Goal: Complete application form

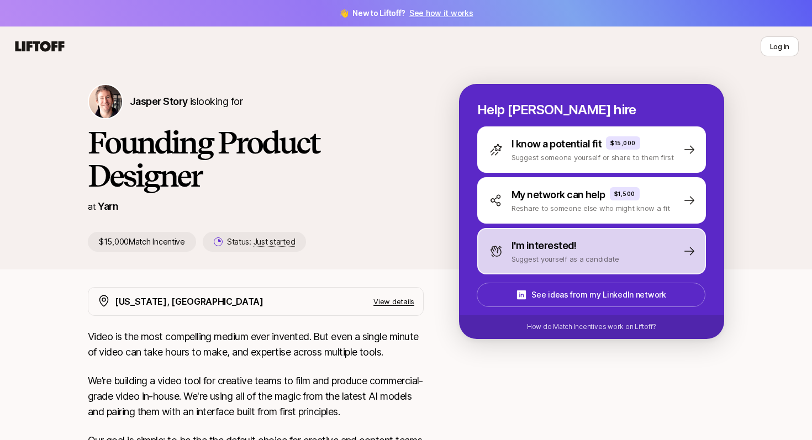
click at [562, 241] on p "I'm interested!" at bounding box center [543, 245] width 65 height 15
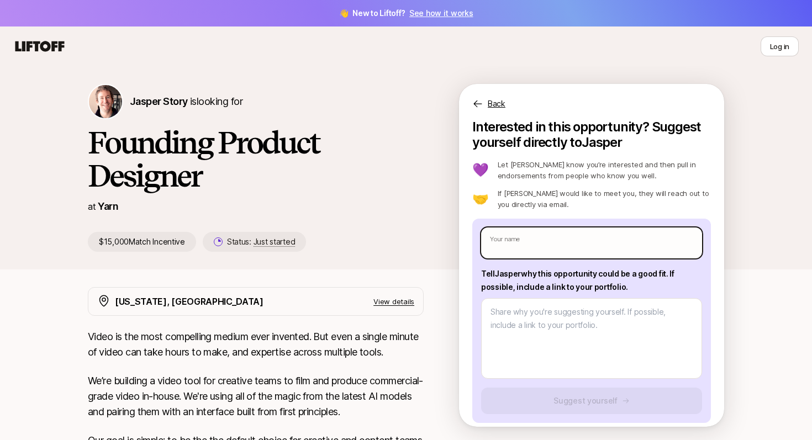
click at [541, 241] on input "text" at bounding box center [591, 243] width 221 height 31
type input "[PERSON_NAME]"
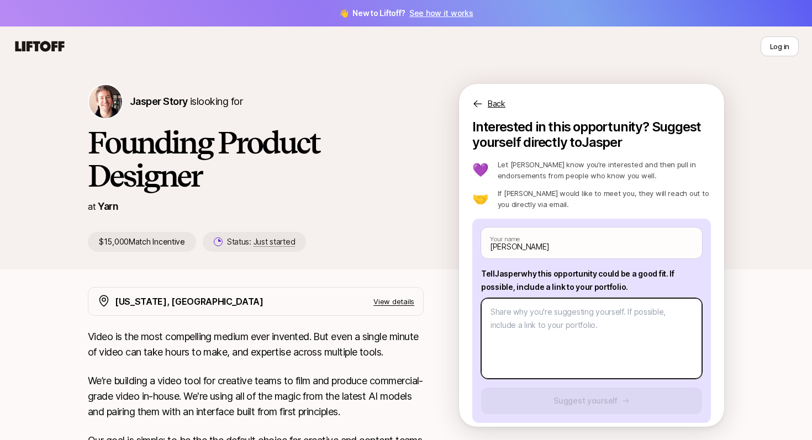
click at [547, 316] on textarea at bounding box center [591, 338] width 221 height 81
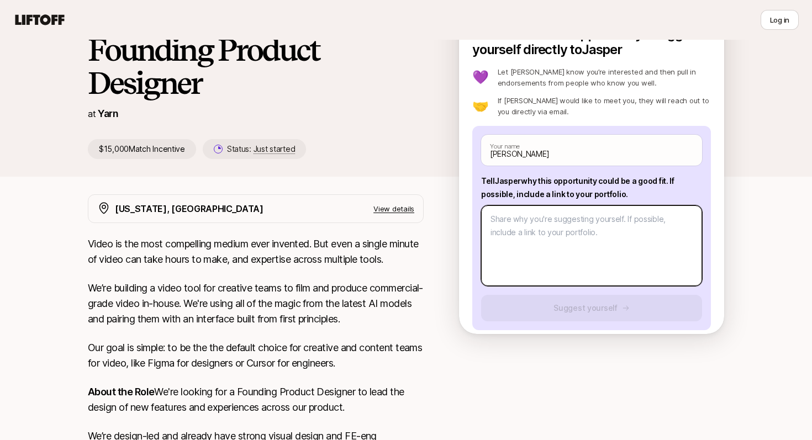
scroll to position [92, 0]
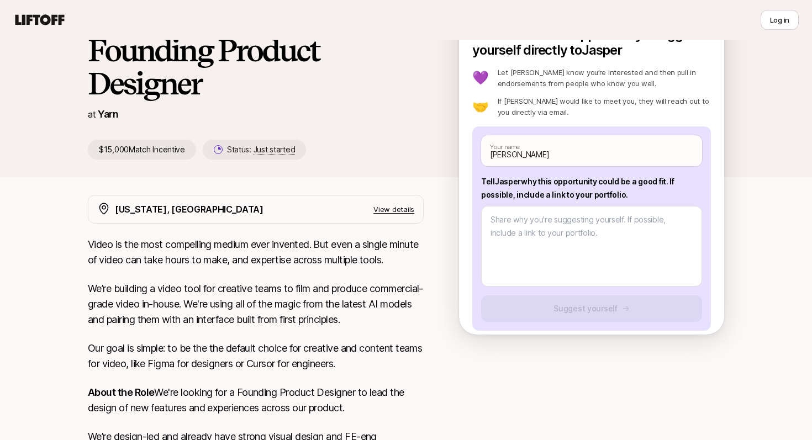
click at [400, 208] on p "View details" at bounding box center [393, 209] width 41 height 11
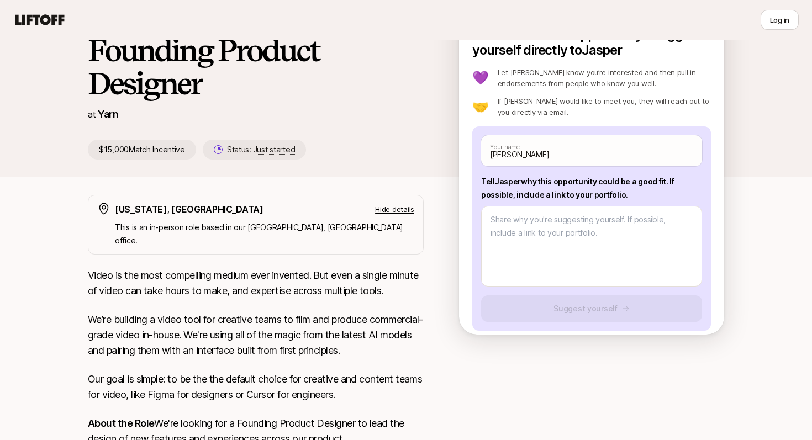
click at [404, 204] on p "Hide details" at bounding box center [394, 209] width 39 height 11
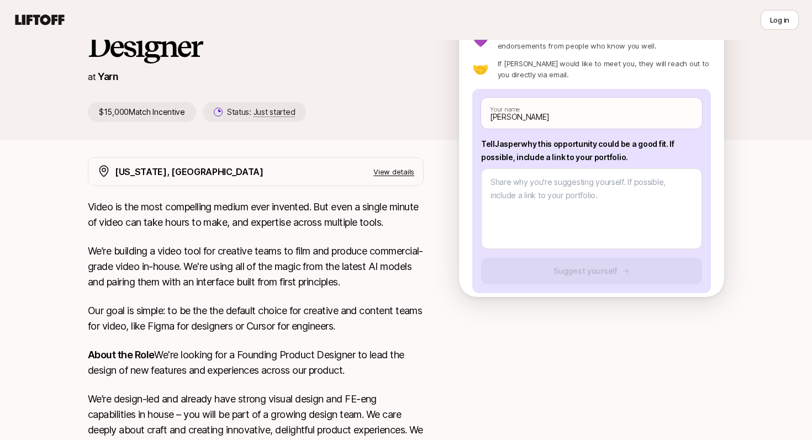
scroll to position [0, 0]
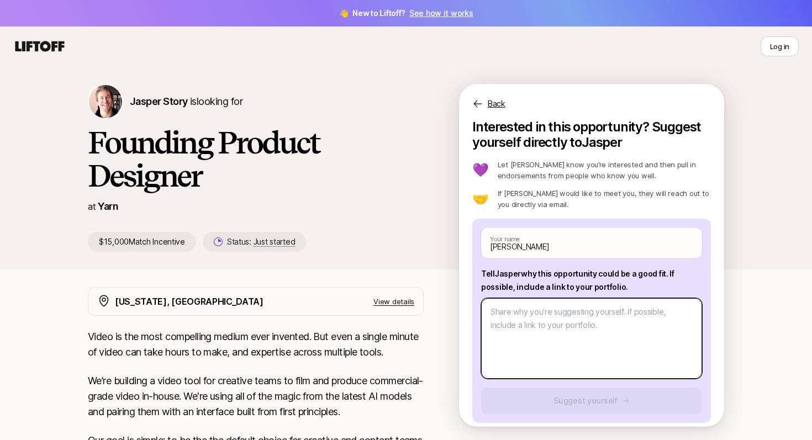
click at [538, 323] on textarea at bounding box center [591, 338] width 221 height 81
paste textarea "I thrive in 0–1 environments where the problems are messy and the outcomes unde…"
type textarea "x"
type textarea "I thrive in 0–1 environments where the problems are messy and the outcomes unde…"
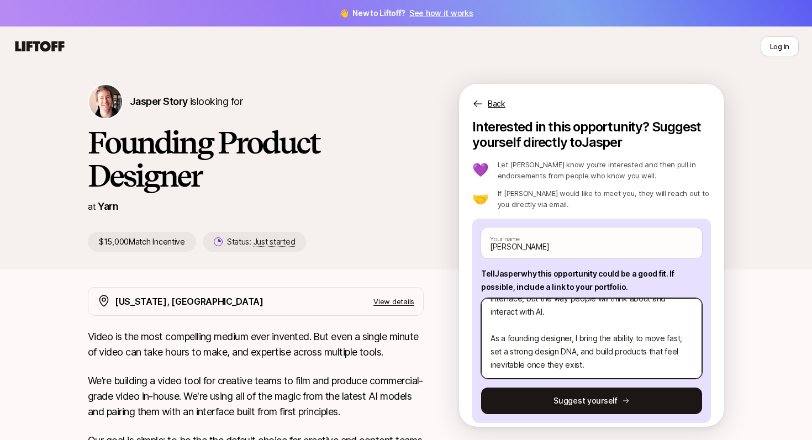
scroll to position [9, 0]
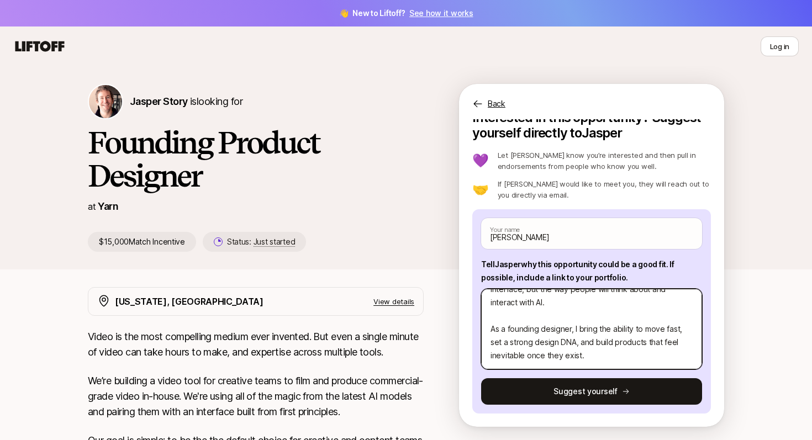
type textarea "x"
type textarea "I thrive in 0–1 environments where the problems are messy and the outcomes unde…"
type textarea "x"
type textarea "I thrive in 0–1 environments where the problems are messy and the outcomes unde…"
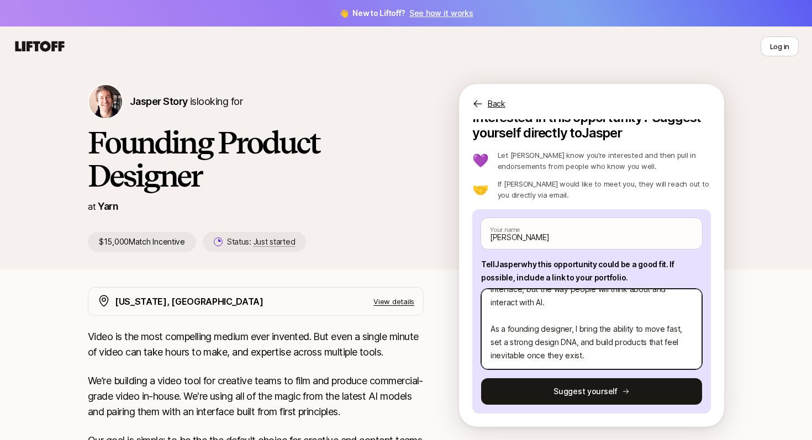
drag, startPoint x: 581, startPoint y: 348, endPoint x: 490, endPoint y: 300, distance: 102.1
click at [490, 299] on textarea "I thrive in 0–1 environments where the problems are messy and the outcomes unde…" at bounding box center [591, 329] width 221 height 81
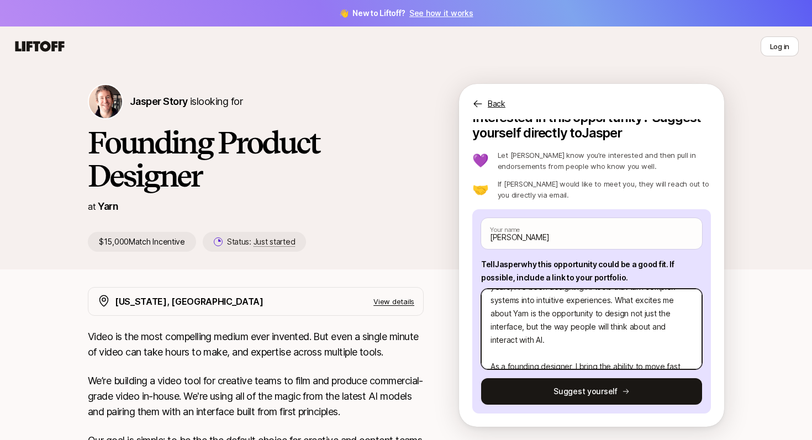
scroll to position [36, 0]
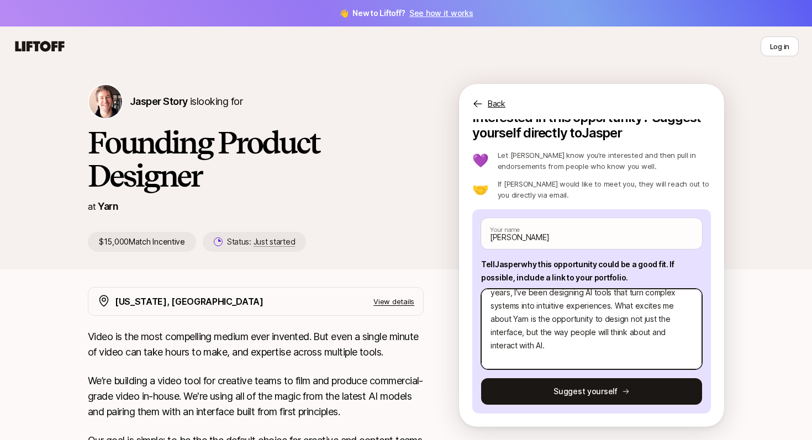
type textarea "x"
type textarea "I thrive in 0–1 environments where the problems are messy and the outcomes unde…"
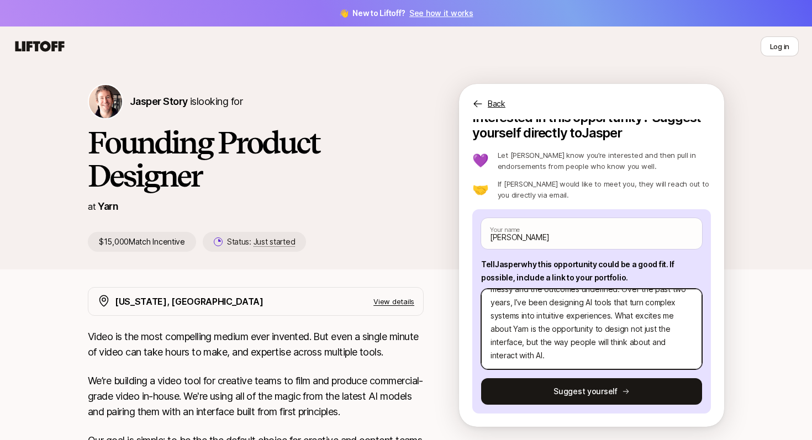
scroll to position [53, 0]
type textarea "x"
type textarea "I thrive in 0–1 environments where the problems are messy and the outcomes unde…"
type textarea "x"
type textarea "I thrive in 0–1 environments where the problems are messy and the outcomes unde…"
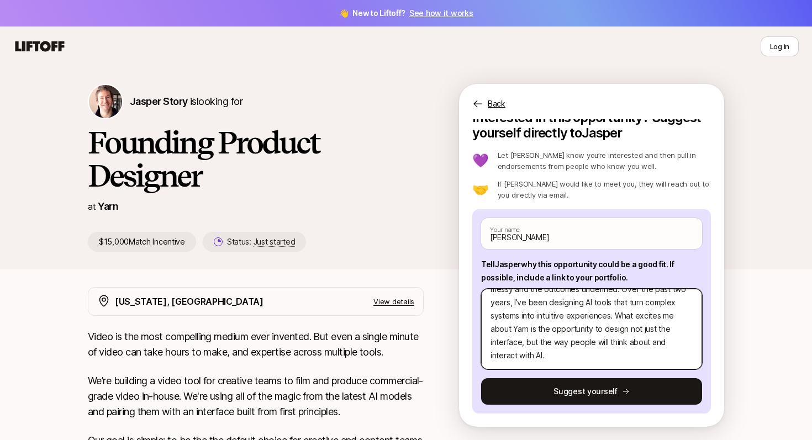
type textarea "x"
type textarea "I thrive in 0–1 environments where the problems are messy and the outcomes unde…"
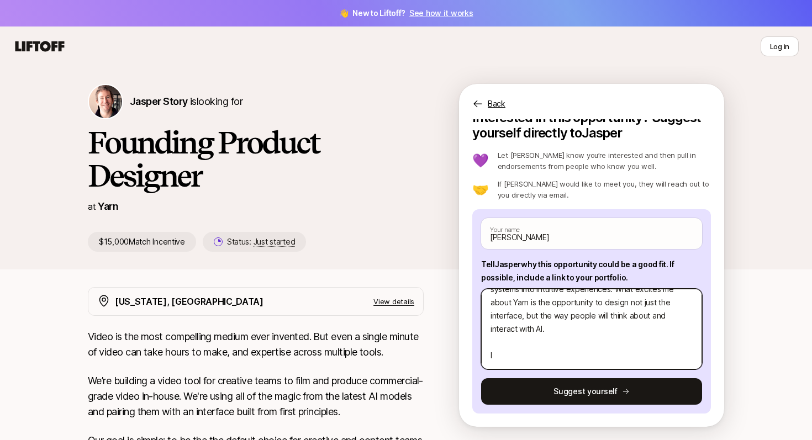
type textarea "x"
type textarea "I thrive in 0–1 environments where the problems are messy and the outcomes unde…"
type textarea "x"
type textarea "I thrive in 0–1 environments where the problems are messy and the outcomes unde…"
type textarea "x"
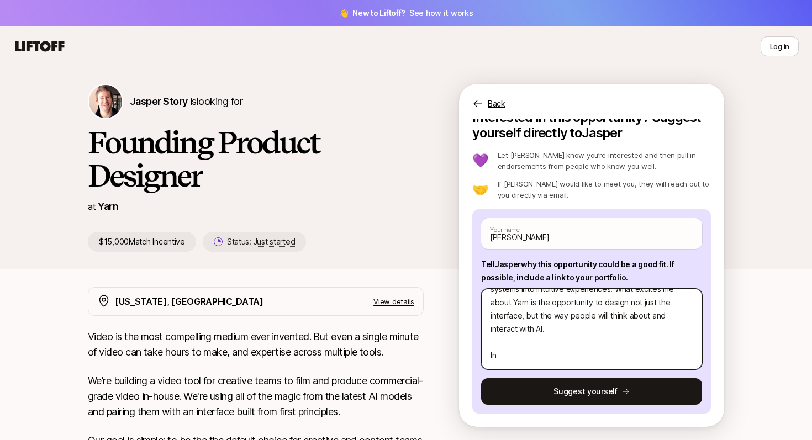
type textarea "I thrive in 0–1 environments where the problems are messy and the outcomes unde…"
type textarea "x"
type textarea "I thrive in 0–1 environments where the problems are messy and the outcomes unde…"
type textarea "x"
type textarea "I thrive in 0–1 environments where the problems are messy and the outcomes unde…"
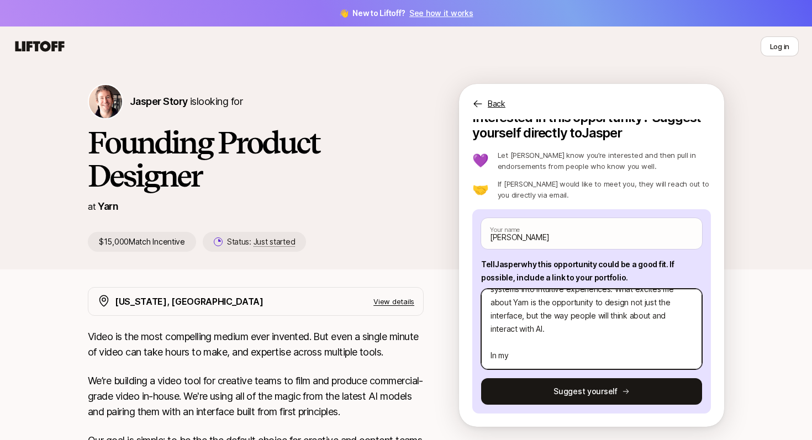
type textarea "x"
type textarea "I thrive in 0–1 environments where the problems are messy and the outcomes unde…"
type textarea "x"
type textarea "I thrive in 0–1 environments where the problems are messy and the outcomes unde…"
type textarea "x"
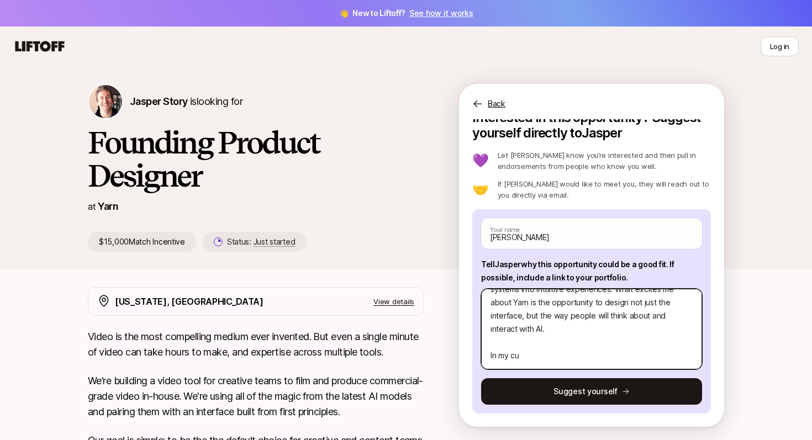
type textarea "I thrive in 0–1 environments where the problems are messy and the outcomes unde…"
type textarea "x"
type textarea "I thrive in 0–1 environments where the problems are messy and the outcomes unde…"
type textarea "x"
type textarea "I thrive in 0–1 environments where the problems are messy and the outcomes unde…"
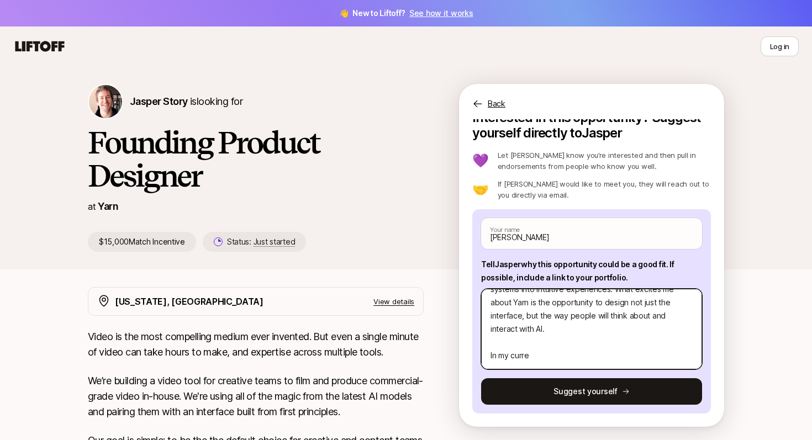
type textarea "x"
type textarea "I thrive in 0–1 environments where the problems are messy and the outcomes unde…"
type textarea "x"
type textarea "I thrive in 0–1 environments where the problems are messy and the outcomes unde…"
type textarea "x"
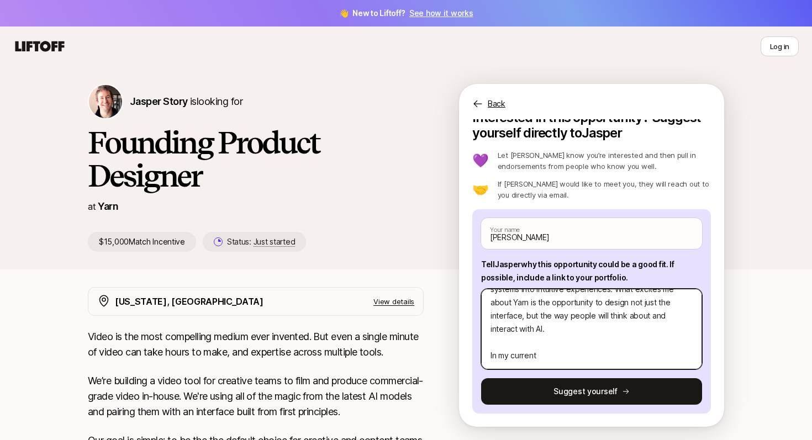
type textarea "I thrive in 0–1 environments where the problems are messy and the outcomes unde…"
type textarea "x"
type textarea "I thrive in 0–1 environments where the problems are messy and the outcomes unde…"
type textarea "x"
type textarea "I thrive in 0–1 environments where the problems are messy and the outcomes unde…"
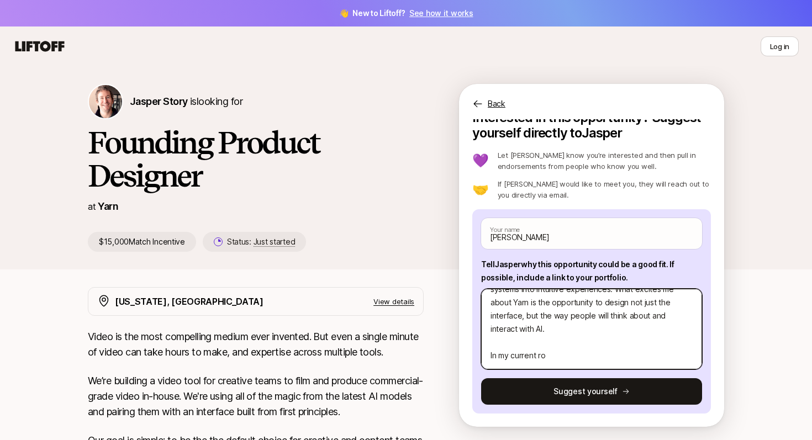
type textarea "x"
type textarea "I thrive in 0–1 environments where the problems are messy and the outcomes unde…"
type textarea "x"
type textarea "I thrive in 0–1 environments where the problems are messy and the outcomes unde…"
type textarea "x"
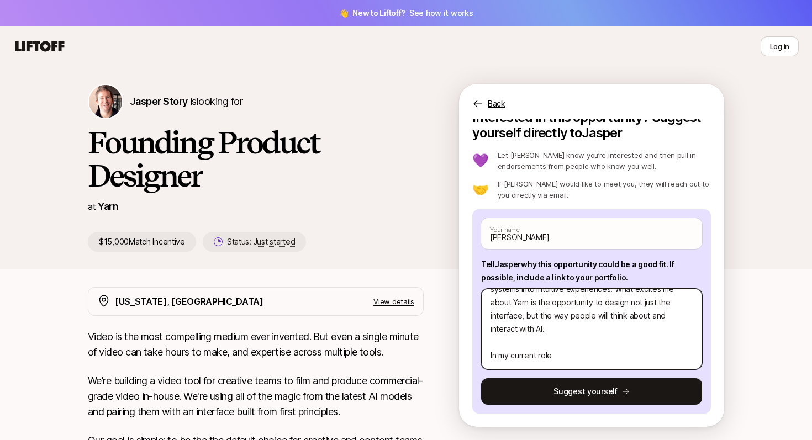
type textarea "I thrive in 0–1 environments where the problems are messy and the outcomes unde…"
type textarea "x"
type textarea "I thrive in 0–1 environments where the problems are messy and the outcomes unde…"
type textarea "x"
type textarea "I thrive in 0–1 environments where the problems are messy and the outcomes unde…"
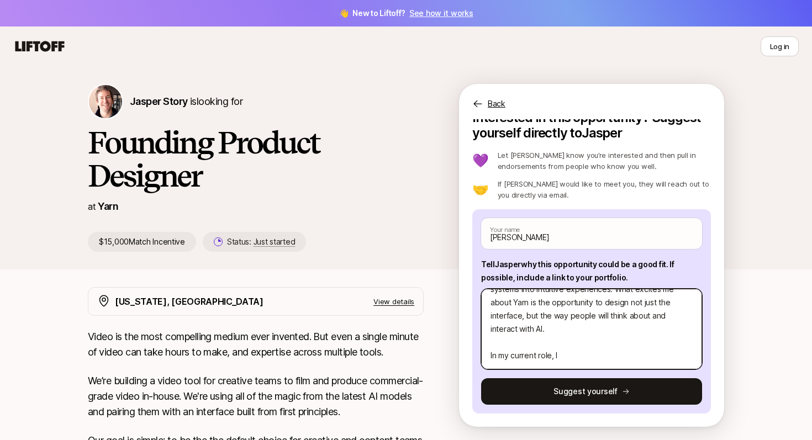
type textarea "x"
type textarea "I thrive in 0–1 environments where the problems are messy and the outcomes unde…"
type textarea "x"
type textarea "I thrive in 0–1 environments where the problems are messy and the outcomes unde…"
type textarea "x"
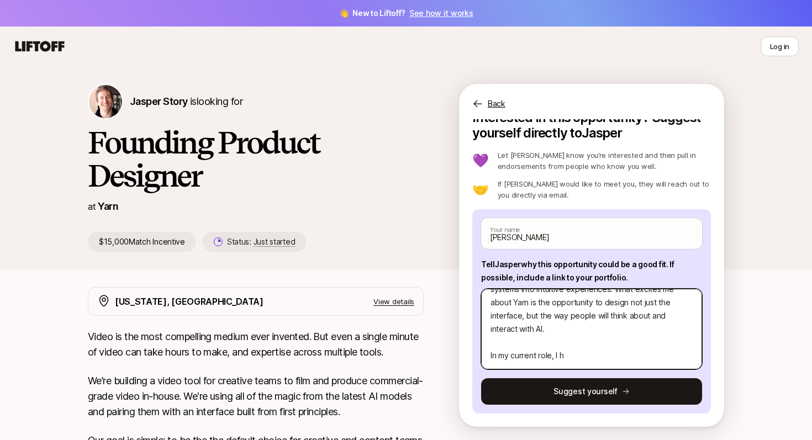
type textarea "I thrive in 0–1 environments where the problems are messy and the outcomes unde…"
type textarea "x"
type textarea "I thrive in 0–1 environments where the problems are messy and the outcomes unde…"
type textarea "x"
type textarea "I thrive in 0–1 environments where the problems are messy and the outcomes unde…"
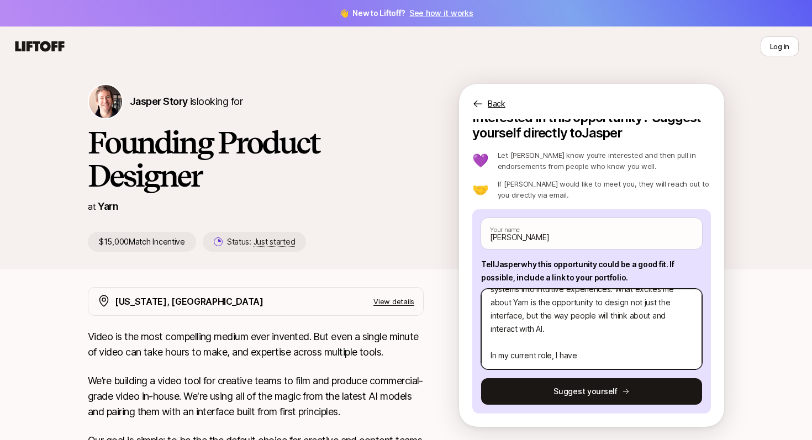
type textarea "x"
type textarea "I thrive in 0–1 environments where the problems are messy and the outcomes unde…"
type textarea "x"
type textarea "I thrive in 0–1 environments where the problems are messy and the outcomes unde…"
type textarea "x"
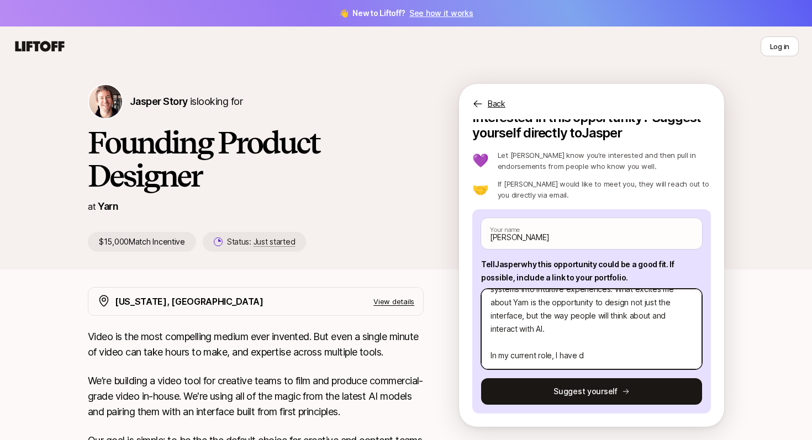
type textarea "I thrive in 0–1 environments where the problems are messy and the outcomes unde…"
type textarea "x"
type textarea "I thrive in 0–1 environments where the problems are messy and the outcomes unde…"
type textarea "x"
type textarea "I thrive in 0–1 environments where the problems are messy and the outcomes unde…"
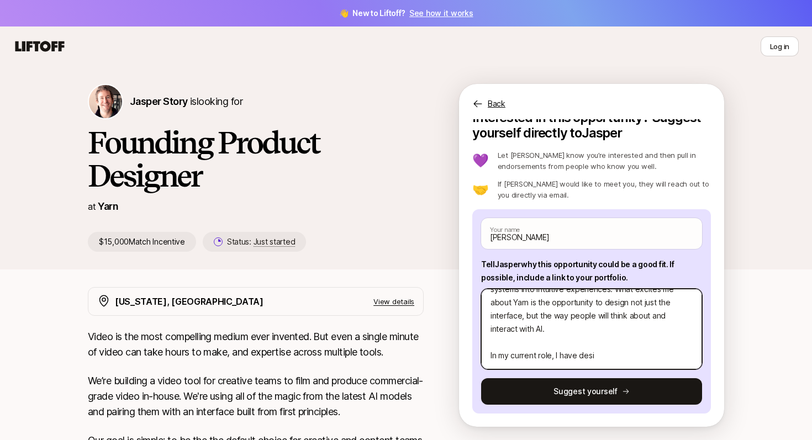
type textarea "x"
type textarea "I thrive in 0–1 environments where the problems are messy and the outcomes unde…"
type textarea "x"
type textarea "I thrive in 0–1 environments where the problems are messy and the outcomes unde…"
type textarea "x"
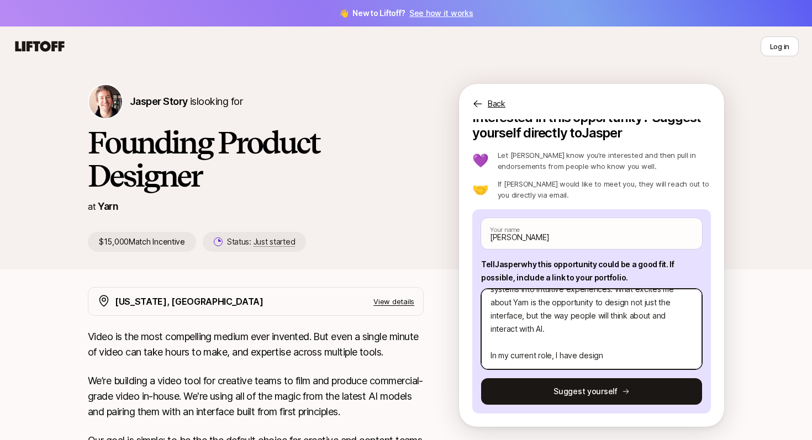
type textarea "I thrive in 0–1 environments where the problems are messy and the outcomes unde…"
type textarea "x"
type textarea "I thrive in 0–1 environments where the problems are messy and the outcomes unde…"
type textarea "x"
type textarea "I thrive in 0–1 environments where the problems are messy and the outcomes unde…"
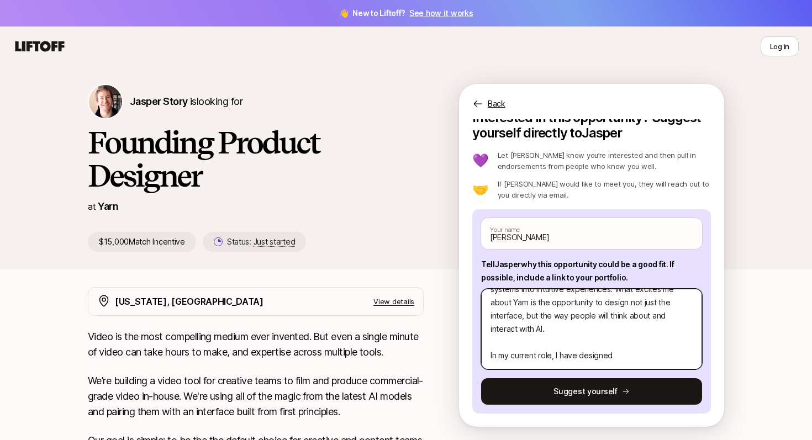
type textarea "x"
type textarea "I thrive in 0–1 environments where the problems are messy and the outcomes unde…"
type textarea "x"
type textarea "I thrive in 0–1 environments where the problems are messy and the outcomes unde…"
type textarea "x"
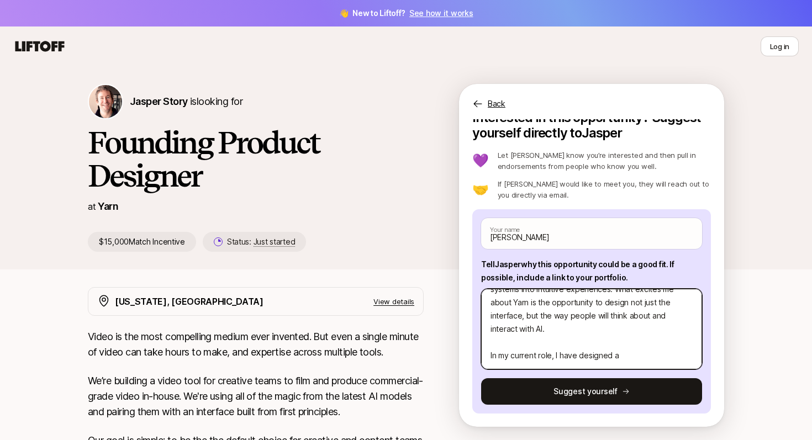
type textarea "I thrive in 0–1 environments where the problems are messy and the outcomes unde…"
type textarea "x"
type textarea "I thrive in 0–1 environments where the problems are messy and the outcomes unde…"
type textarea "x"
type textarea "I thrive in 0–1 environments where the problems are messy and the outcomes unde…"
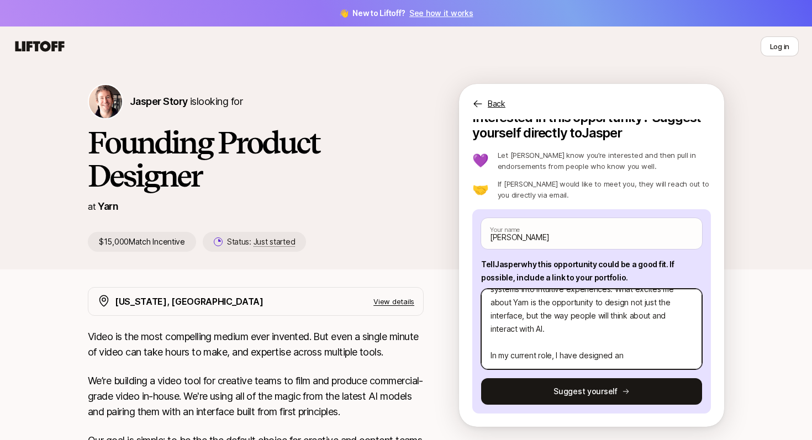
type textarea "x"
type textarea "I thrive in 0–1 environments where the problems are messy and the outcomes unde…"
type textarea "x"
type textarea "I thrive in 0–1 environments where the problems are messy and the outcomes unde…"
type textarea "x"
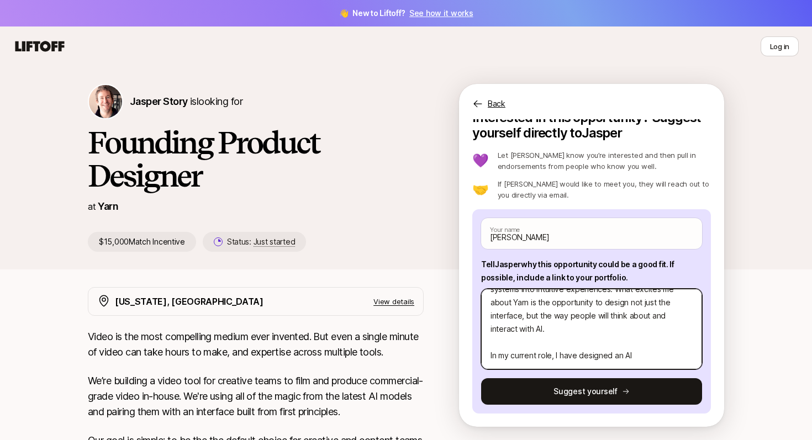
type textarea "I thrive in 0–1 environments where the problems are messy and the outcomes unde…"
type textarea "x"
type textarea "I thrive in 0–1 environments where the problems are messy and the outcomes unde…"
type textarea "x"
type textarea "I thrive in 0–1 environments where the problems are messy and the outcomes unde…"
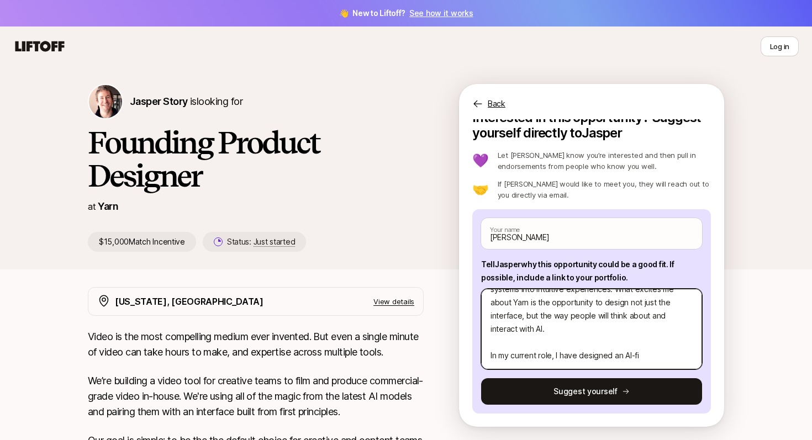
type textarea "x"
type textarea "I thrive in 0–1 environments where the problems are messy and the outcomes unde…"
type textarea "x"
type textarea "I thrive in 0–1 environments where the problems are messy and the outcomes unde…"
type textarea "x"
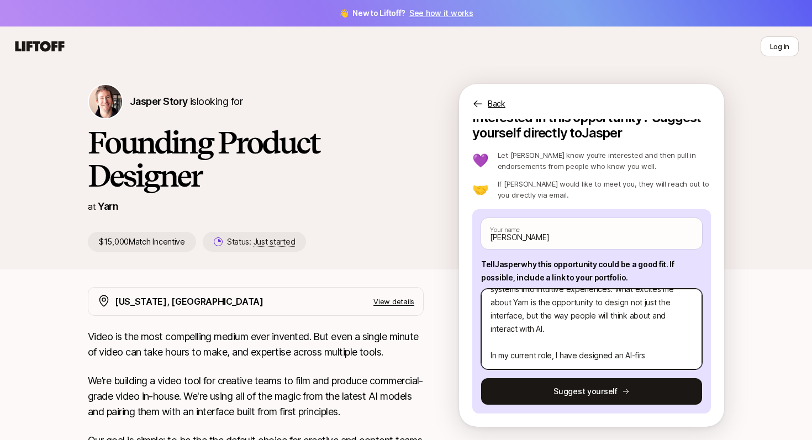
type textarea "I thrive in 0–1 environments where the problems are messy and the outcomes unde…"
type textarea "x"
type textarea "I thrive in 0–1 environments where the problems are messy and the outcomes unde…"
type textarea "x"
type textarea "I thrive in 0–1 environments where the problems are messy and the outcomes unde…"
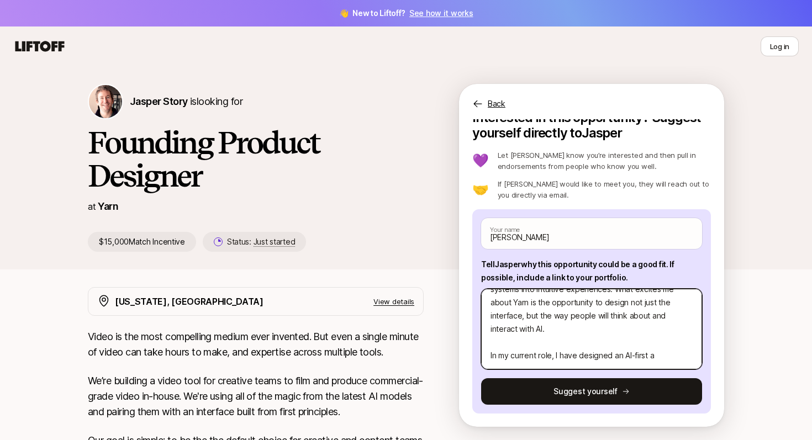
type textarea "x"
type textarea "I thrive in 0–1 environments where the problems are messy and the outcomes unde…"
type textarea "x"
type textarea "I thrive in 0–1 environments where the problems are messy and the outcomes unde…"
type textarea "x"
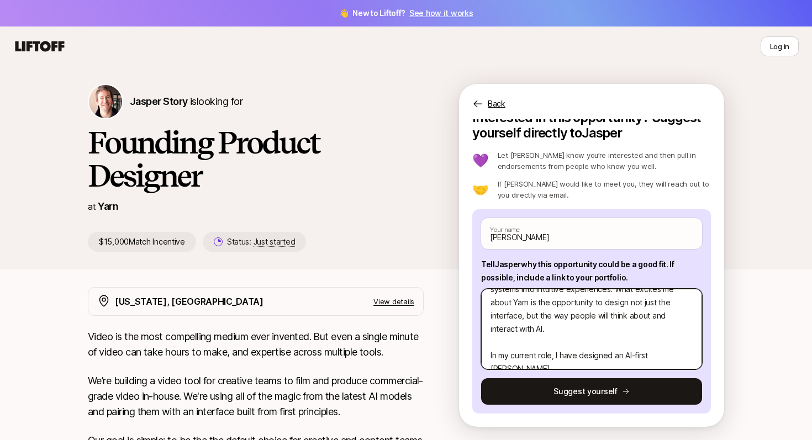
type textarea "I thrive in 0–1 environments where the problems are messy and the outcomes unde…"
type textarea "x"
type textarea "I thrive in 0–1 environments where the problems are messy and the outcomes unde…"
type textarea "x"
type textarea "I thrive in 0–1 environments where the problems are messy and the outcomes unde…"
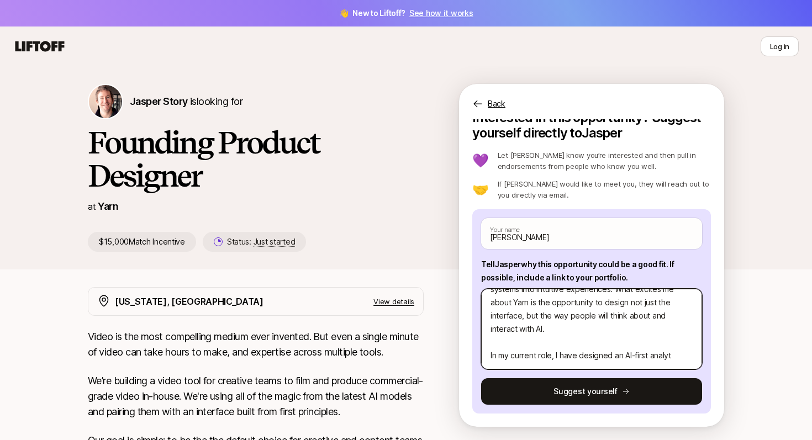
type textarea "x"
type textarea "I thrive in 0–1 environments where the problems are messy and the outcomes unde…"
type textarea "x"
type textarea "I thrive in 0–1 environments where the problems are messy and the outcomes unde…"
type textarea "x"
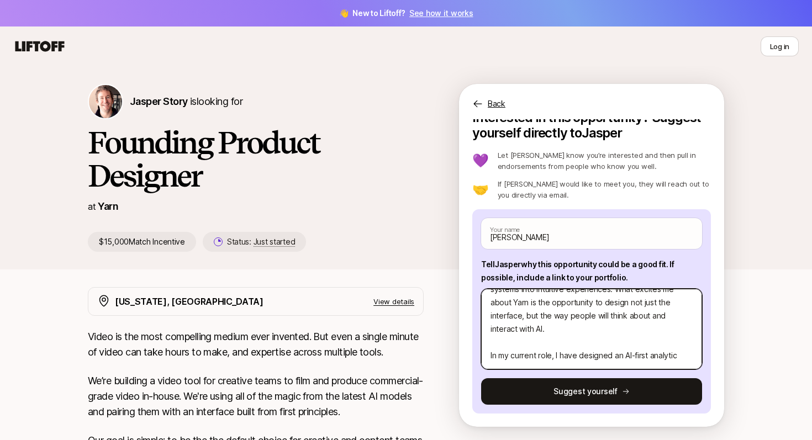
type textarea "I thrive in 0–1 environments where the problems are messy and the outcomes unde…"
type textarea "x"
type textarea "I thrive in 0–1 environments where the problems are messy and the outcomes unde…"
type textarea "x"
type textarea "I thrive in 0–1 environments where the problems are messy and the outcomes unde…"
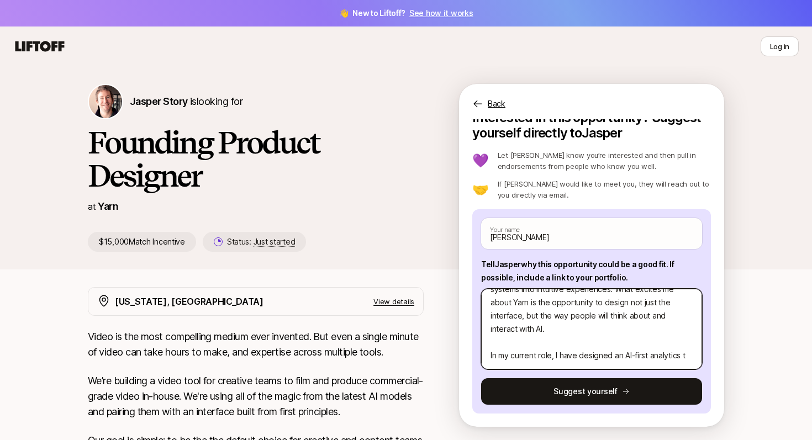
type textarea "x"
type textarea "I thrive in 0–1 environments where the problems are messy and the outcomes unde…"
type textarea "x"
type textarea "I thrive in 0–1 environments where the problems are messy and the outcomes unde…"
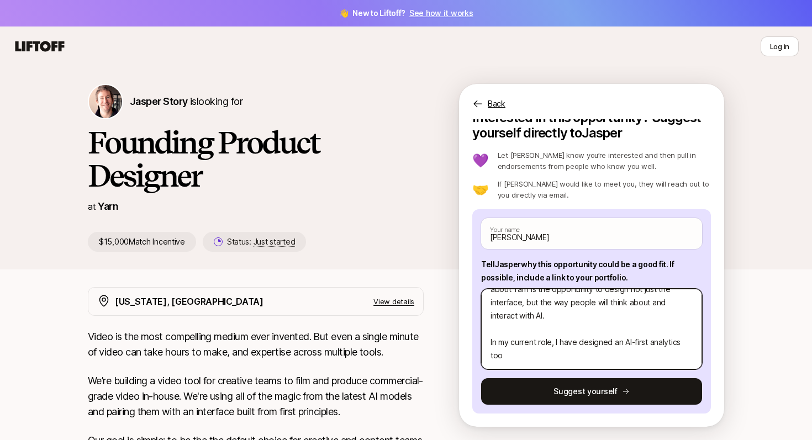
type textarea "x"
type textarea "I thrive in 0–1 environments where the problems are messy and the outcomes unde…"
type textarea "x"
type textarea "I thrive in 0–1 environments where the problems are messy and the outcomes unde…"
type textarea "x"
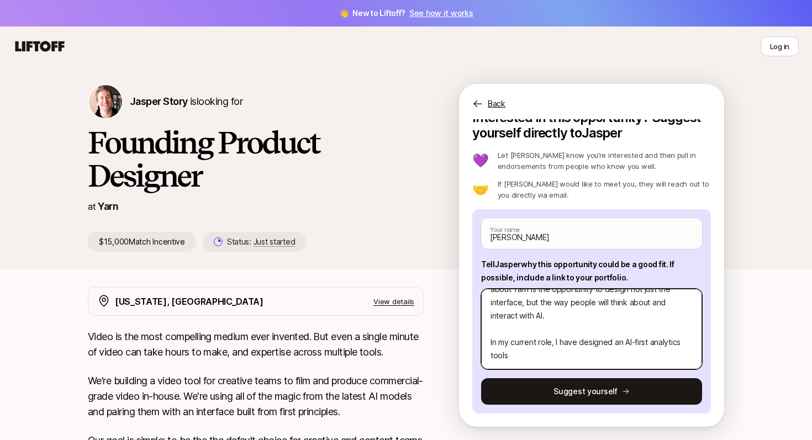
type textarea "I thrive in 0–1 environments where the problems are messy and the outcomes unde…"
type textarea "x"
type textarea "I thrive in 0–1 environments where the problems are messy and the outcomes unde…"
type textarea "x"
type textarea "I thrive in 0–1 environments where the problems are messy and the outcomes unde…"
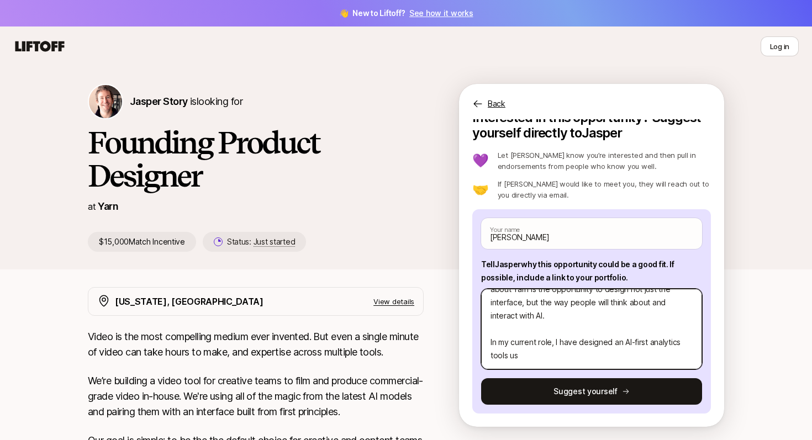
type textarea "x"
type textarea "I thrive in 0–1 environments where the problems are messy and the outcomes unde…"
type textarea "x"
type textarea "I thrive in 0–1 environments where the problems are messy and the outcomes unde…"
type textarea "x"
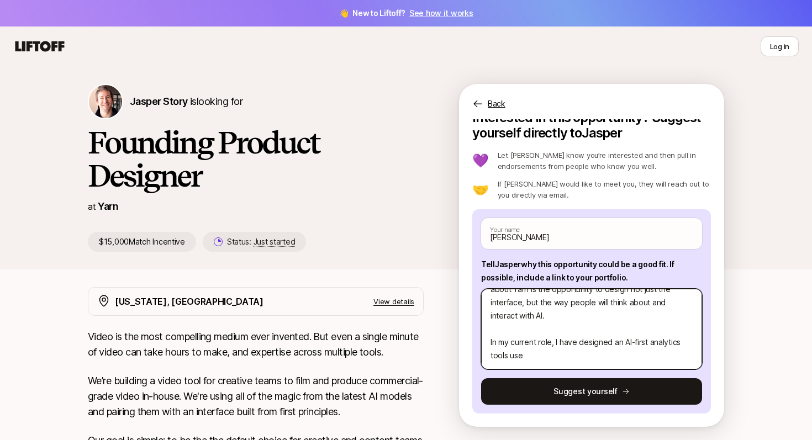
type textarea "I thrive in 0–1 environments where the problems are messy and the outcomes unde…"
type textarea "x"
type textarea "I thrive in 0–1 environments where the problems are messy and the outcomes unde…"
type textarea "x"
type textarea "I thrive in 0–1 environments where the problems are messy and the outcomes unde…"
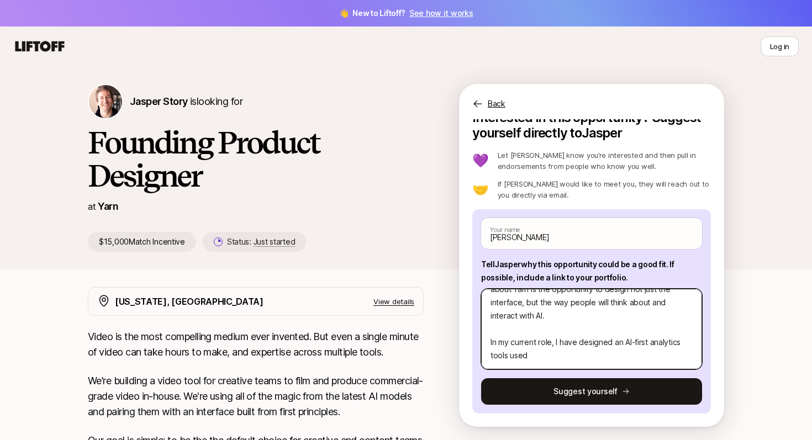
type textarea "x"
type textarea "I thrive in 0–1 environments where the problems are messy and the outcomes unde…"
type textarea "x"
type textarea "I thrive in 0–1 environments where the problems are messy and the outcomes unde…"
type textarea "x"
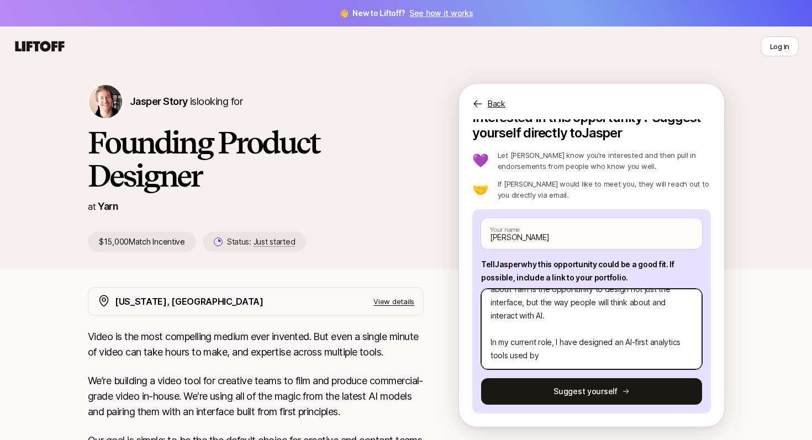
type textarea "I thrive in 0–1 environments where the problems are messy and the outcomes unde…"
type textarea "x"
type textarea "I thrive in 0–1 environments where the problems are messy and the outcomes unde…"
type textarea "x"
type textarea "I thrive in 0–1 environments where the problems are messy and the outcomes unde…"
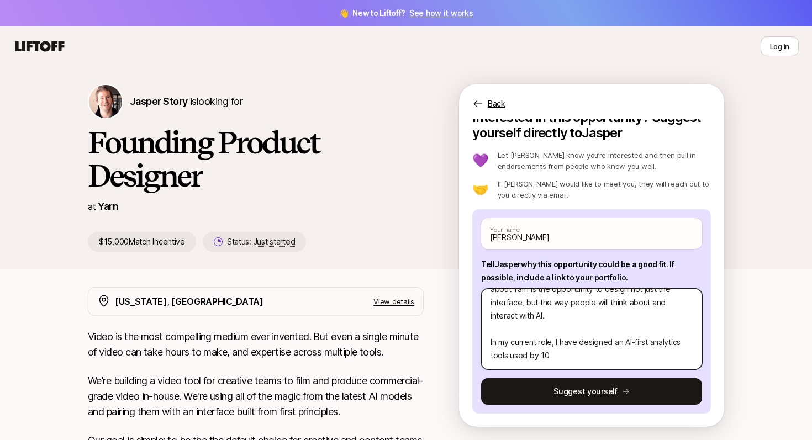
type textarea "x"
type textarea "I thrive in 0–1 environments where the problems are messy and the outcomes unde…"
type textarea "x"
type textarea "I thrive in 0–1 environments where the problems are messy and the outcomes unde…"
type textarea "x"
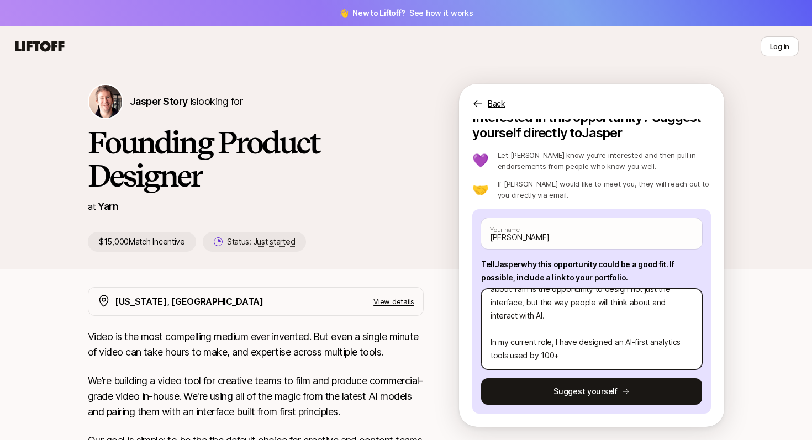
type textarea "I thrive in 0–1 environments where the problems are messy and the outcomes unde…"
type textarea "x"
type textarea "I thrive in 0–1 environments where the problems are messy and the outcomes unde…"
type textarea "x"
type textarea "I thrive in 0–1 environments where the problems are messy and the outcomes unde…"
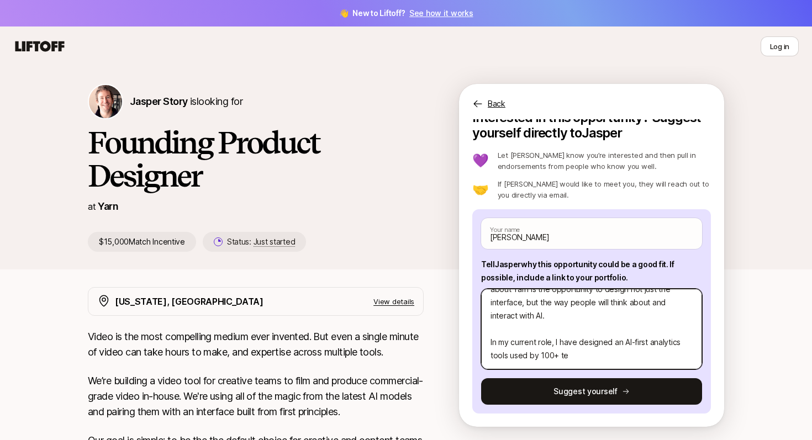
type textarea "x"
type textarea "I thrive in 0–1 environments where the problems are messy and the outcomes unde…"
type textarea "x"
type textarea "I thrive in 0–1 environments where the problems are messy and the outcomes unde…"
type textarea "x"
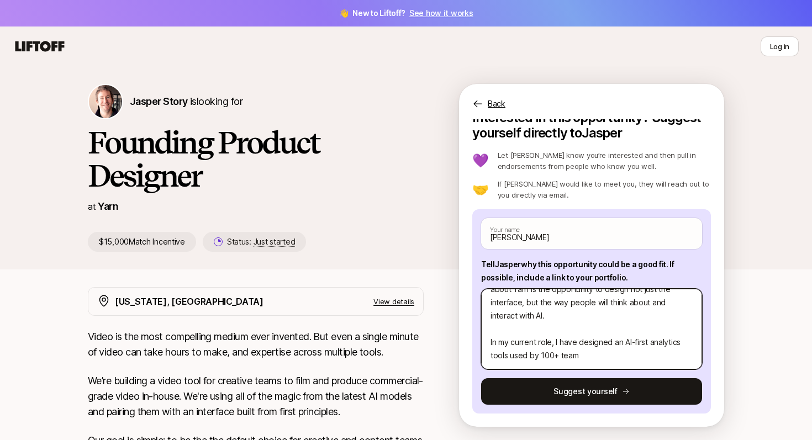
type textarea "I thrive in 0–1 environments where the problems are messy and the outcomes unde…"
type textarea "x"
type textarea "I thrive in 0–1 environments where the problems are messy and the outcomes unde…"
type textarea "x"
type textarea "I thrive in 0–1 environments where the problems are messy and the outcomes unde…"
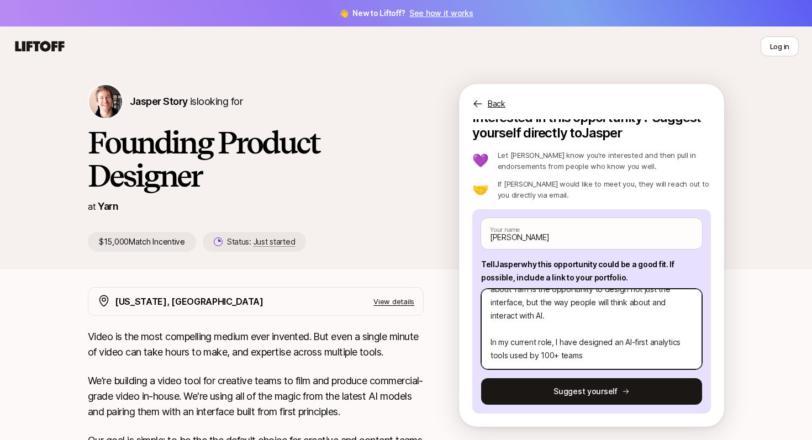
type textarea "x"
type textarea "I thrive in 0–1 environments where the problems are messy and the outcomes unde…"
type textarea "x"
type textarea "I thrive in 0–1 environments where the problems are messy and the outcomes unde…"
type textarea "x"
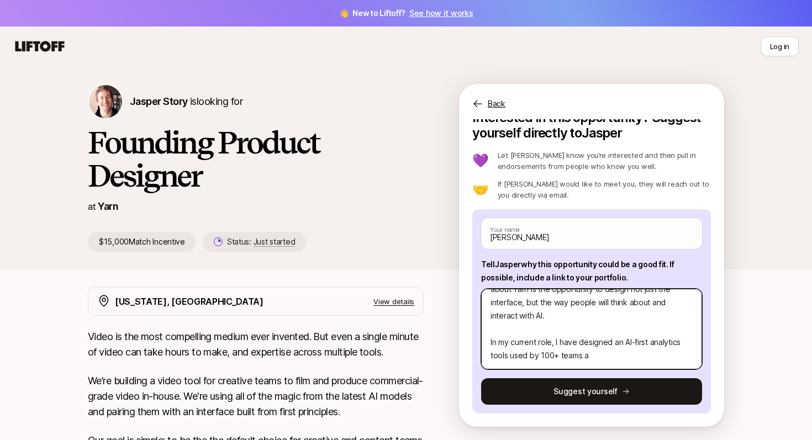
type textarea "I thrive in 0–1 environments where the problems are messy and the outcomes unde…"
type textarea "x"
type textarea "I thrive in 0–1 environments where the problems are messy and the outcomes unde…"
type textarea "x"
type textarea "I thrive in 0–1 environments where the problems are messy and the outcomes unde…"
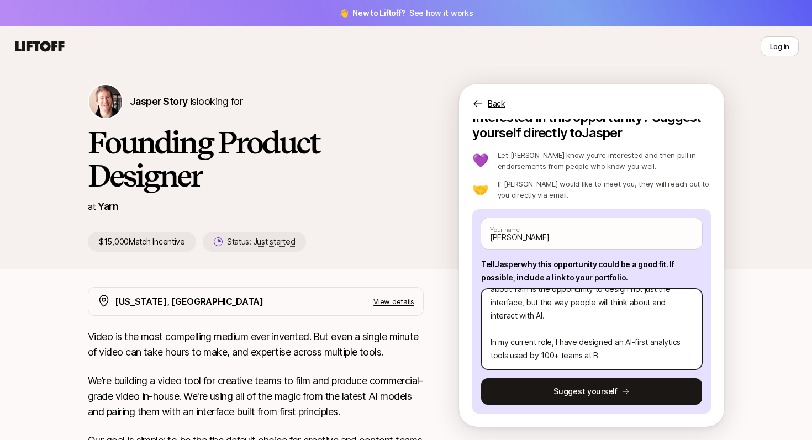
type textarea "x"
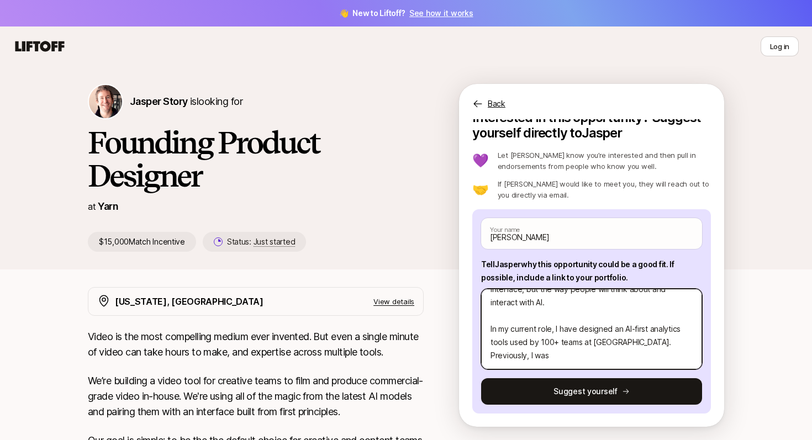
click at [581, 345] on textarea "I thrive in 0–1 environments where the problems are messy and the outcomes unde…" at bounding box center [591, 329] width 221 height 81
click at [565, 358] on textarea "I thrive in 0–1 environments where the problems are messy and the outcomes unde…" at bounding box center [591, 329] width 221 height 81
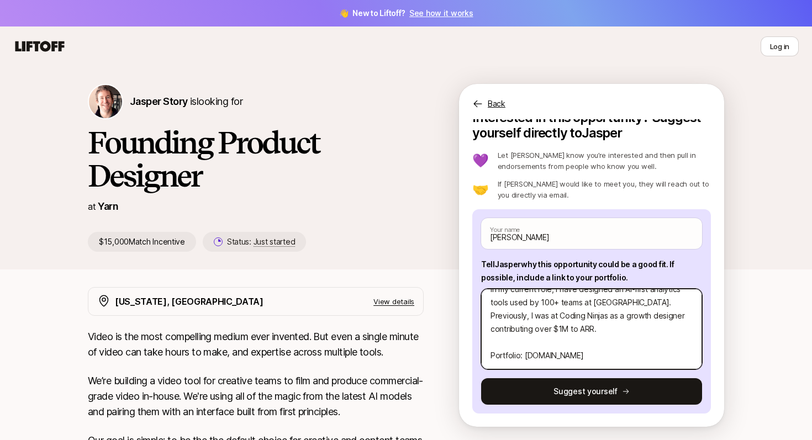
scroll to position [133, 0]
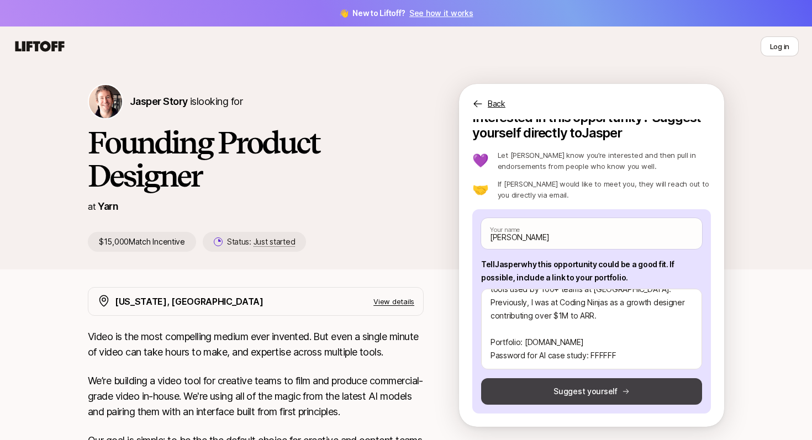
click at [624, 393] on icon at bounding box center [626, 392] width 8 height 8
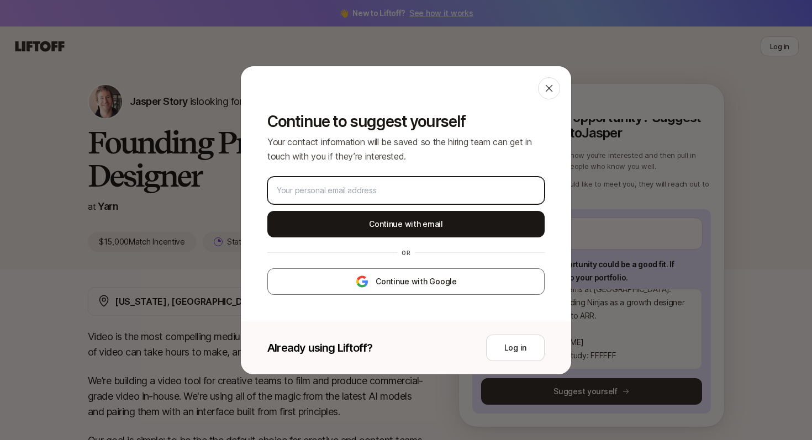
click at [439, 194] on input "email" at bounding box center [406, 190] width 259 height 13
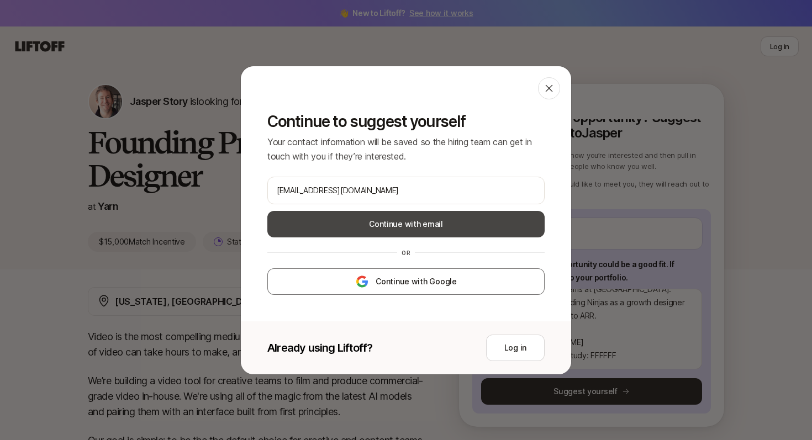
click at [387, 228] on button "Continue with email" at bounding box center [405, 224] width 277 height 27
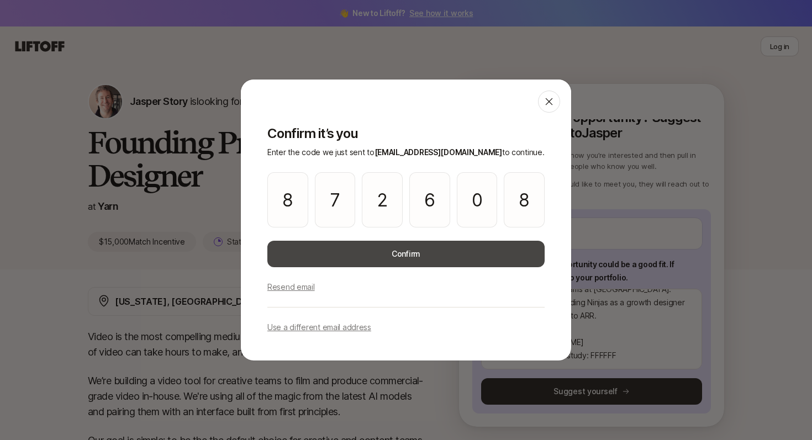
click at [440, 255] on button "Confirm" at bounding box center [405, 254] width 277 height 27
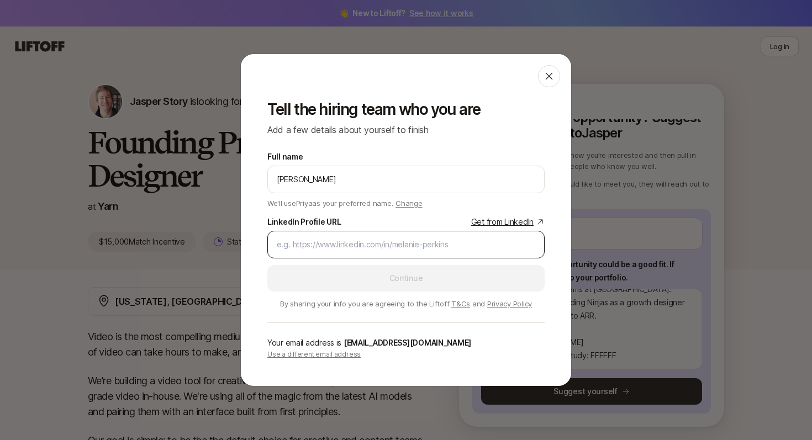
click at [455, 245] on input "LinkedIn Profile URL Get from LinkedIn" at bounding box center [406, 244] width 259 height 13
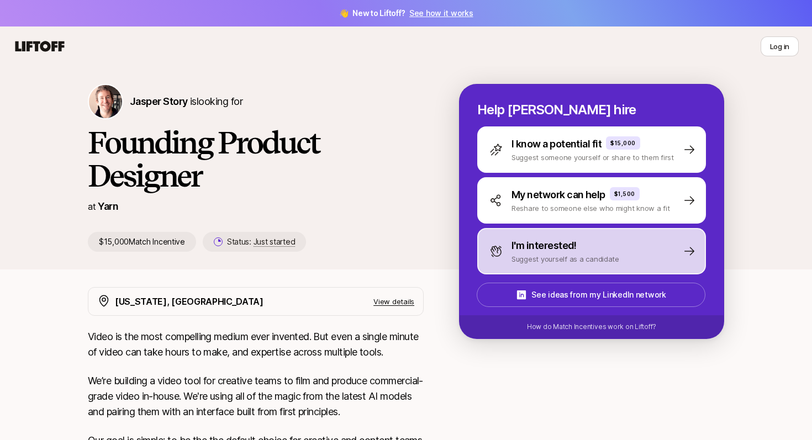
click at [558, 239] on p "I'm interested!" at bounding box center [543, 245] width 65 height 15
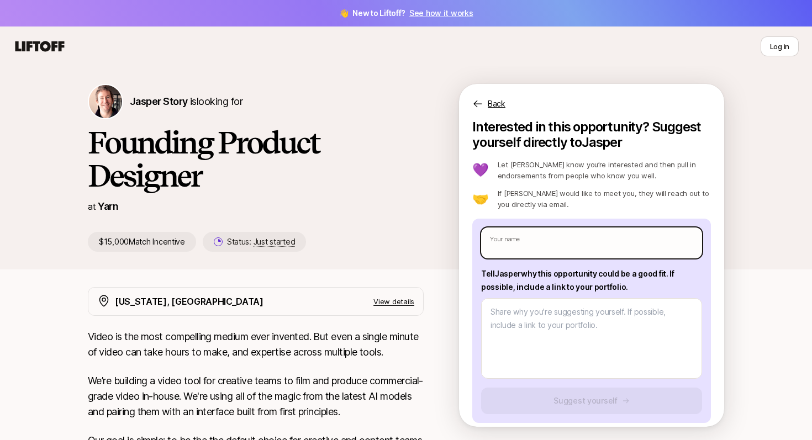
click at [534, 248] on input "text" at bounding box center [591, 243] width 221 height 31
type input "[PERSON_NAME]"
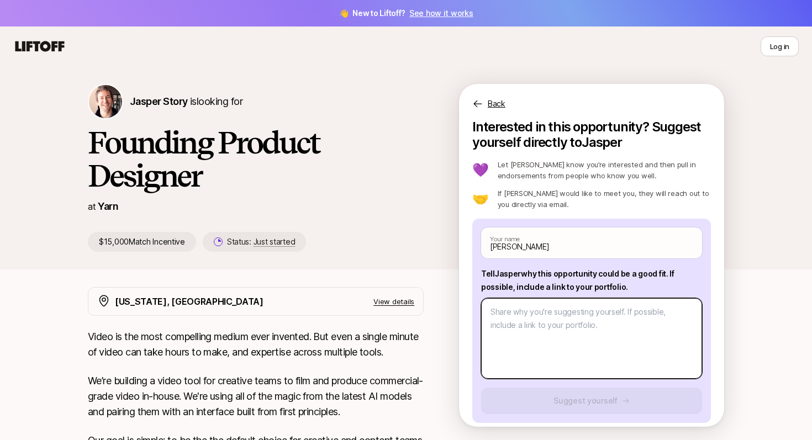
click at [542, 334] on textarea at bounding box center [591, 338] width 221 height 81
paste textarea "https://www.linkedin.com/in/priyadesign/"
type textarea "x"
type textarea "https://www.linkedin.com/in/priyadesign/"
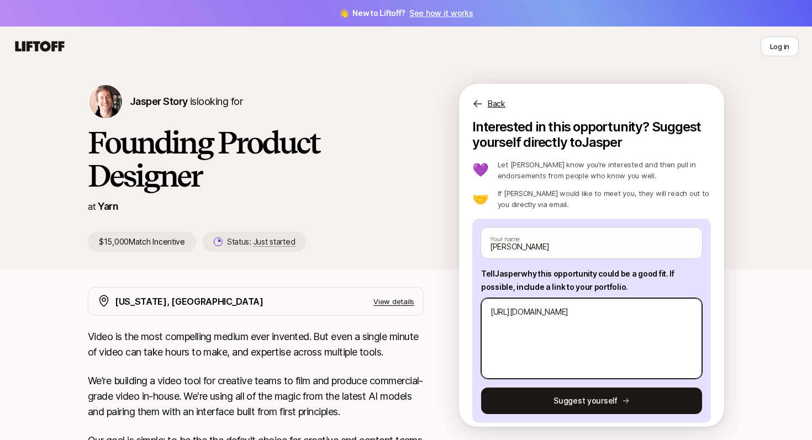
type textarea "x"
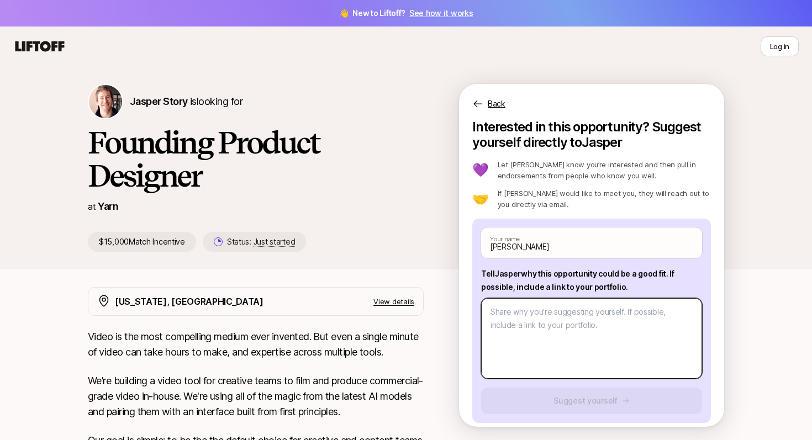
paste textarea "I thrive in 0–1 environments where the problems are messy and the outcomes unde…"
type textarea "x"
type textarea "I thrive in 0–1 environments where the problems are messy and the outcomes unde…"
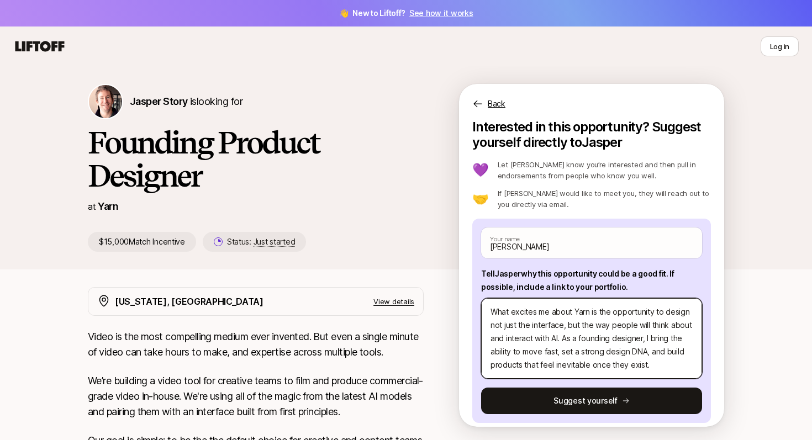
type textarea "x"
type textarea "I thrive in 0–1 environments where the problems are messy and the outcomes unde…"
type textarea "x"
type textarea "I thrive in 0–1 environments where the problems are messy and the outcomes unde…"
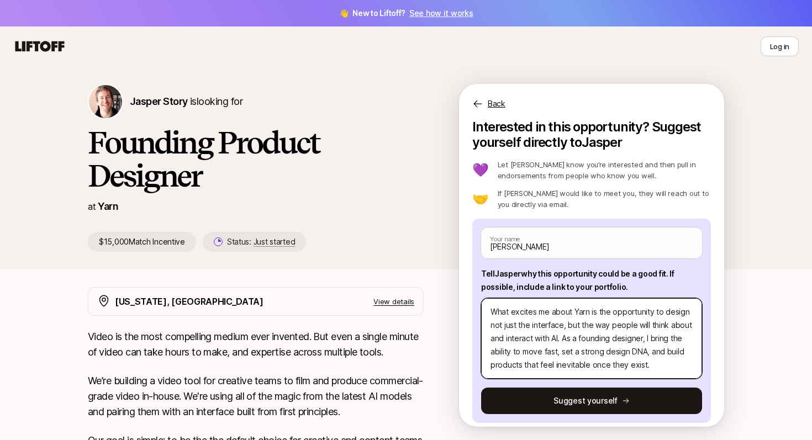
type textarea "x"
type textarea "I thrive in 0–1 environments where the problems are messy and the outcomes unde…"
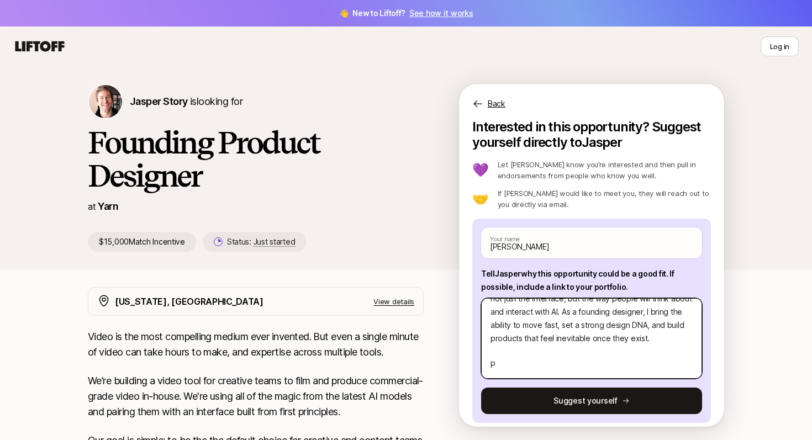
type textarea "x"
type textarea "I thrive in 0–1 environments where the problems are messy and the outcomes unde…"
type textarea "x"
type textarea "I thrive in 0–1 environments where the problems are messy and the outcomes unde…"
type textarea "x"
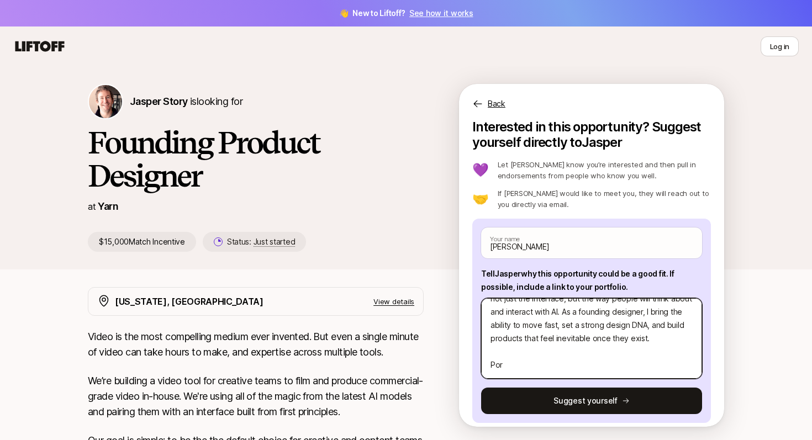
type textarea "I thrive in 0–1 environments where the problems are messy and the outcomes unde…"
type textarea "x"
type textarea "I thrive in 0–1 environments where the problems are messy and the outcomes unde…"
type textarea "x"
type textarea "I thrive in 0–1 environments where the problems are messy and the outcomes unde…"
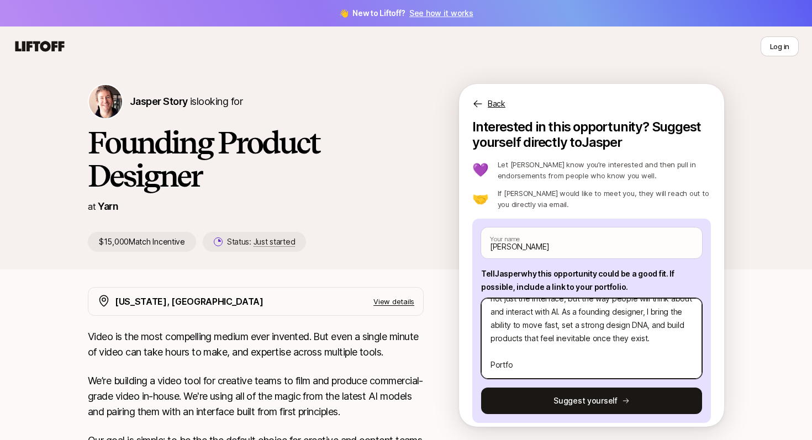
type textarea "x"
type textarea "I thrive in 0–1 environments where the problems are messy and the outcomes unde…"
type textarea "x"
type textarea "I thrive in 0–1 environments where the problems are messy and the outcomes unde…"
type textarea "x"
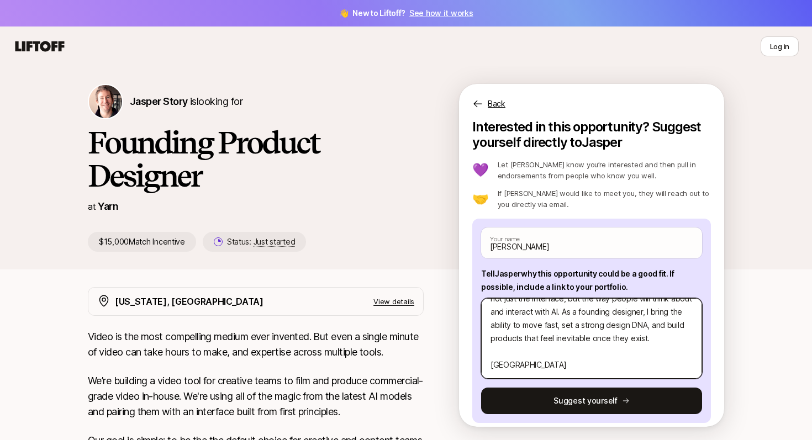
type textarea "I thrive in 0–1 environments where the problems are messy and the outcomes unde…"
type textarea "x"
type textarea "I thrive in 0–1 environments where the problems are messy and the outcomes unde…"
type textarea "x"
type textarea "I thrive in 0–1 environments where the problems are messy and the outcomes unde…"
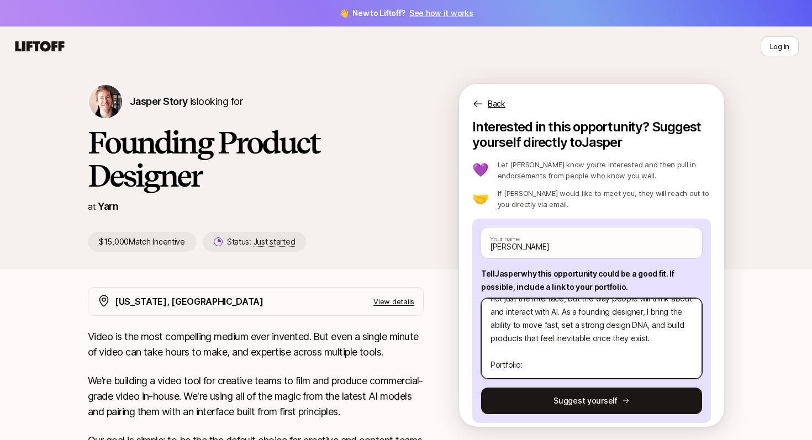
type textarea "x"
type textarea "I thrive in 0–1 environments where the problems are messy and the outcomes unde…"
type textarea "x"
type textarea "I thrive in 0–1 environments where the problems are messy and the outcomes unde…"
type textarea "x"
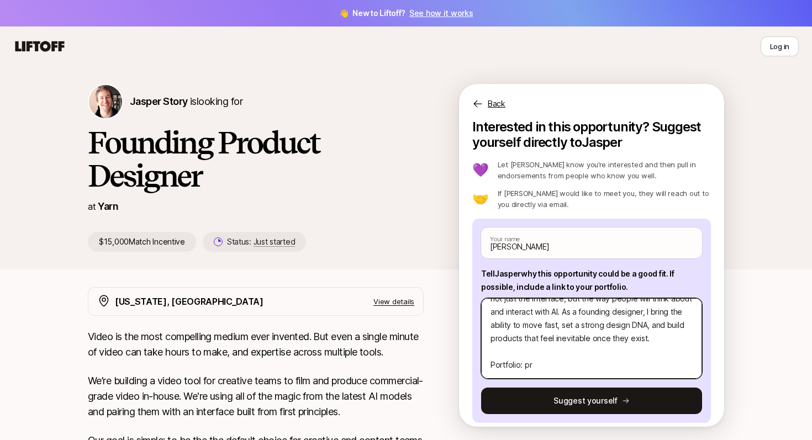
type textarea "I thrive in 0–1 environments where the problems are messy and the outcomes unde…"
type textarea "x"
type textarea "I thrive in 0–1 environments where the problems are messy and the outcomes unde…"
type textarea "x"
type textarea "I thrive in 0–1 environments where the problems are messy and the outcomes unde…"
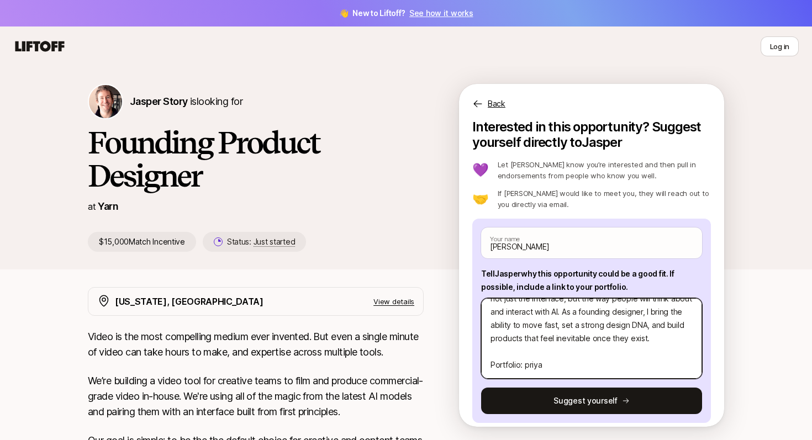
type textarea "x"
type textarea "I thrive in 0–1 environments where the problems are messy and the outcomes unde…"
type textarea "x"
type textarea "I thrive in 0–1 environments where the problems are messy and the outcomes unde…"
type textarea "x"
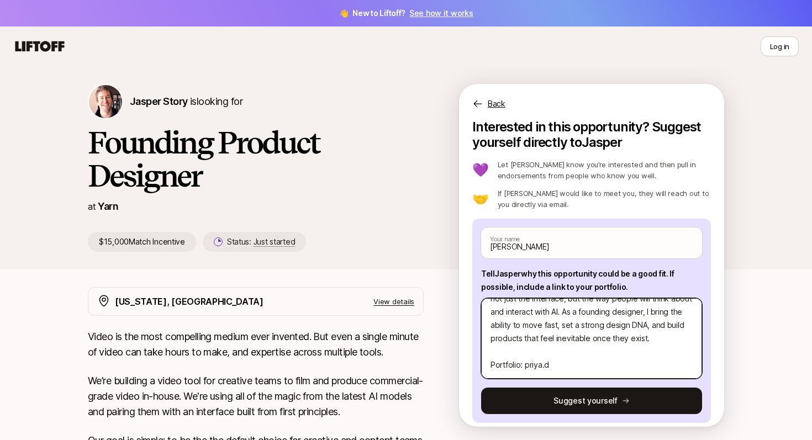
type textarea "I thrive in 0–1 environments where the problems are messy and the outcomes unde…"
type textarea "x"
type textarea "I thrive in 0–1 environments where the problems are messy and the outcomes unde…"
type textarea "x"
type textarea "I thrive in 0–1 environments where the problems are messy and the outcomes unde…"
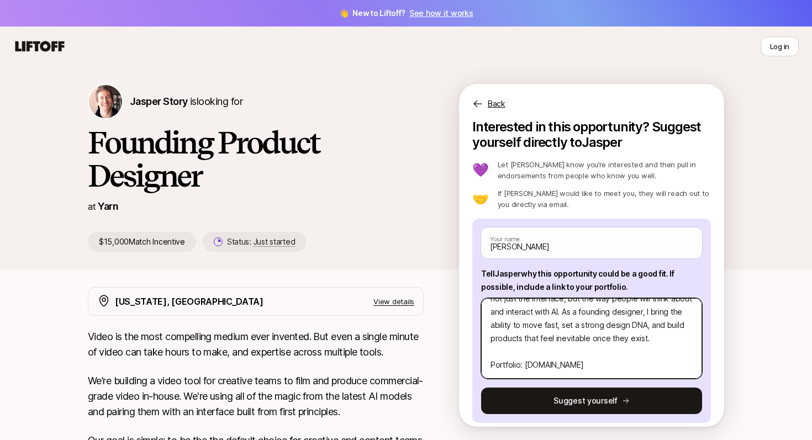
type textarea "x"
type textarea "I thrive in 0–1 environments where the problems are messy and the outcomes unde…"
type textarea "x"
type textarea "I thrive in 0–1 environments where the problems are messy and the outcomes unde…"
type textarea "x"
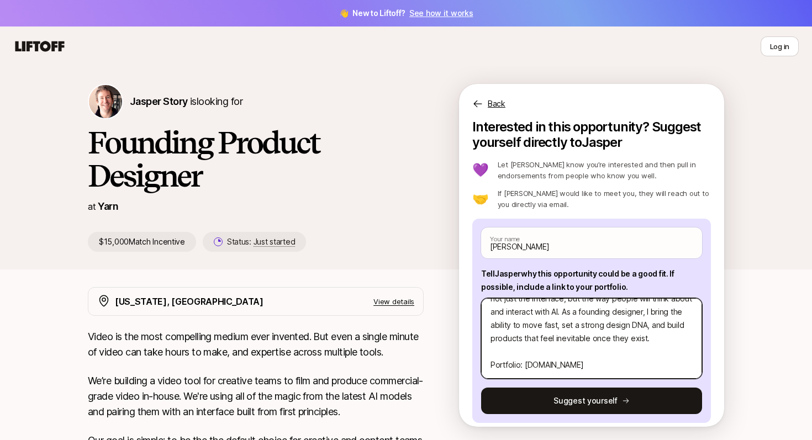
type textarea "I thrive in 0–1 environments where the problems are messy and the outcomes unde…"
type textarea "x"
type textarea "I thrive in 0–1 environments where the problems are messy and the outcomes unde…"
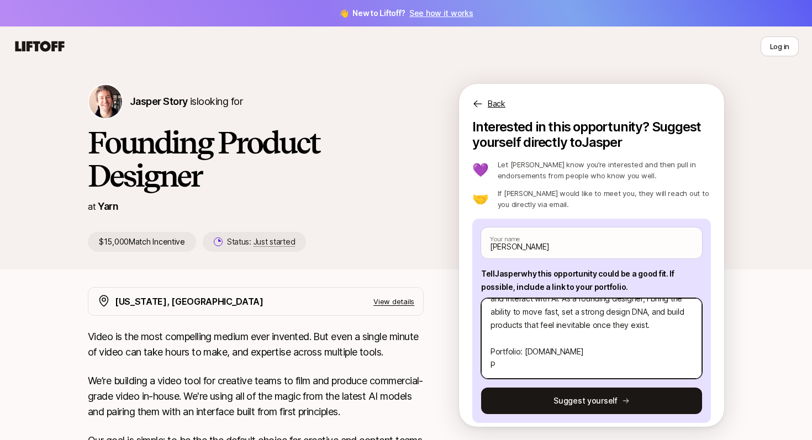
type textarea "x"
type textarea "I thrive in 0–1 environments where the problems are messy and the outcomes unde…"
type textarea "x"
type textarea "I thrive in 0–1 environments where the problems are messy and the outcomes unde…"
type textarea "x"
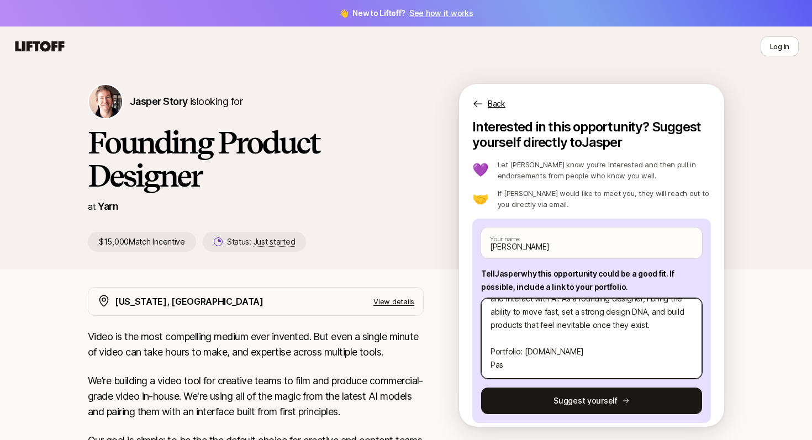
type textarea "I thrive in 0–1 environments where the problems are messy and the outcomes unde…"
type textarea "x"
type textarea "I thrive in 0–1 environments where the problems are messy and the outcomes unde…"
type textarea "x"
type textarea "I thrive in 0–1 environments where the problems are messy and the outcomes unde…"
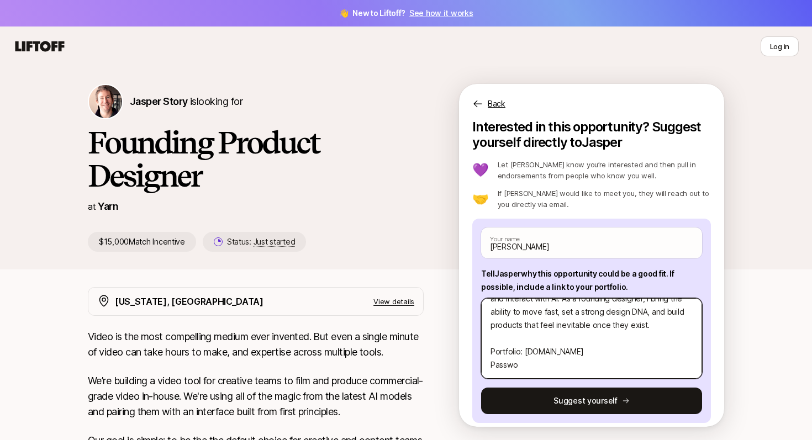
type textarea "x"
type textarea "I thrive in 0–1 environments where the problems are messy and the outcomes unde…"
type textarea "x"
type textarea "I thrive in 0–1 environments where the problems are messy and the outcomes unde…"
type textarea "x"
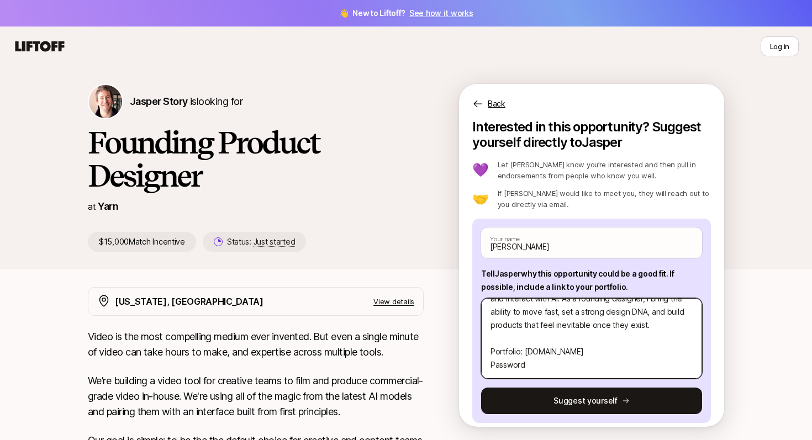
type textarea "I thrive in 0–1 environments where the problems are messy and the outcomes unde…"
type textarea "x"
type textarea "I thrive in 0–1 environments where the problems are messy and the outcomes unde…"
type textarea "x"
type textarea "I thrive in 0–1 environments where the problems are messy and the outcomes unde…"
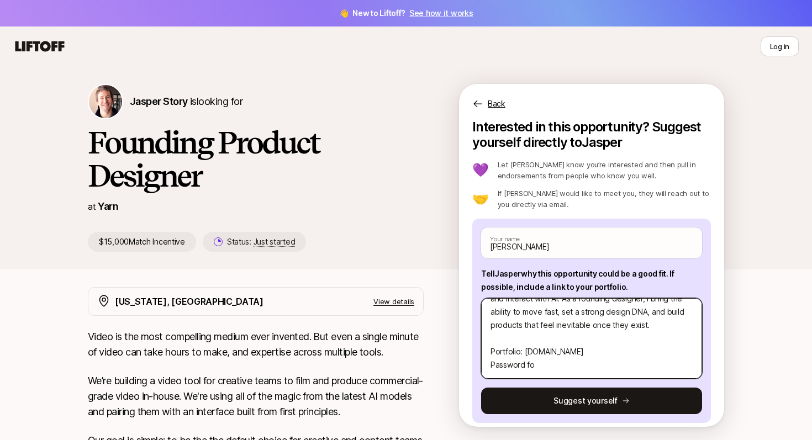
type textarea "x"
type textarea "I thrive in 0–1 environments where the problems are messy and the outcomes unde…"
type textarea "x"
type textarea "I thrive in 0–1 environments where the problems are messy and the outcomes unde…"
type textarea "x"
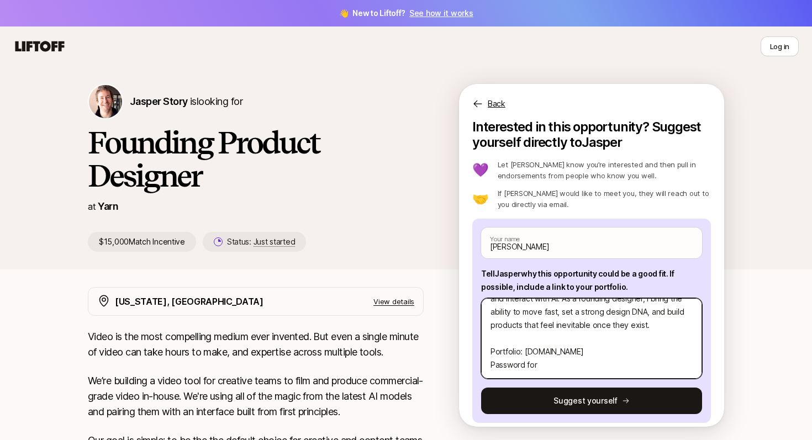
type textarea "I thrive in 0–1 environments where the problems are messy and the outcomes unde…"
type textarea "x"
type textarea "I thrive in 0–1 environments where the problems are messy and the outcomes unde…"
type textarea "x"
type textarea "I thrive in 0–1 environments where the problems are messy and the outcomes unde…"
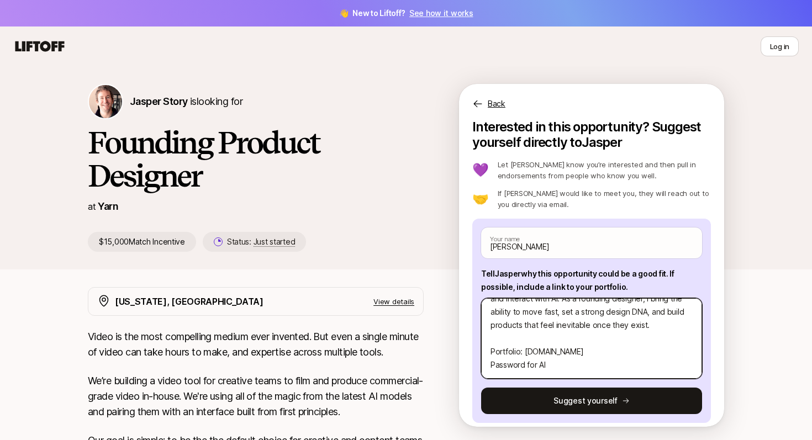
type textarea "x"
type textarea "I thrive in 0–1 environments where the problems are messy and the outcomes unde…"
type textarea "x"
type textarea "I thrive in 0–1 environments where the problems are messy and the outcomes unde…"
type textarea "x"
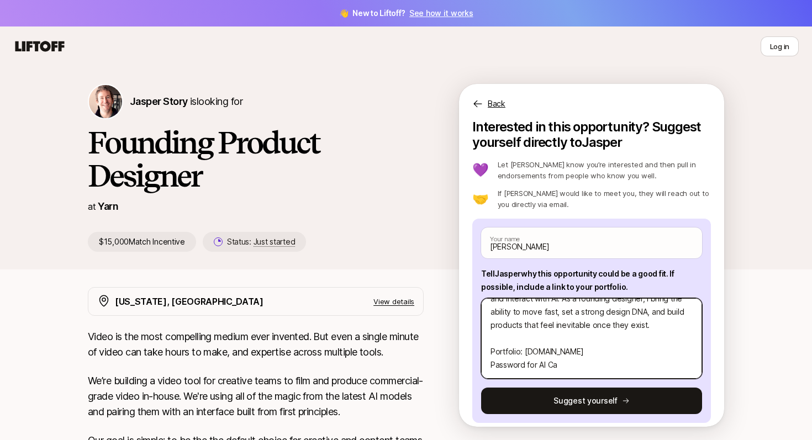
type textarea "I thrive in 0–1 environments where the problems are messy and the outcomes unde…"
type textarea "x"
type textarea "I thrive in 0–1 environments where the problems are messy and the outcomes unde…"
type textarea "x"
type textarea "I thrive in 0–1 environments where the problems are messy and the outcomes unde…"
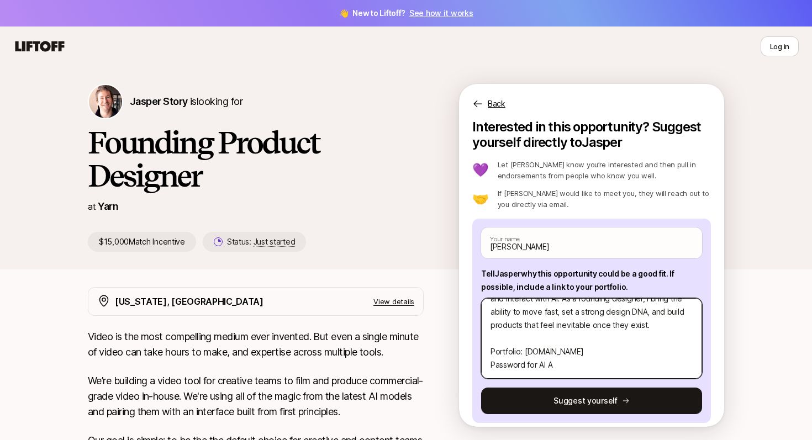
type textarea "x"
type textarea "I thrive in 0–1 environments where the problems are messy and the outcomes unde…"
type textarea "x"
type textarea "I thrive in 0–1 environments where the problems are messy and the outcomes unde…"
type textarea "x"
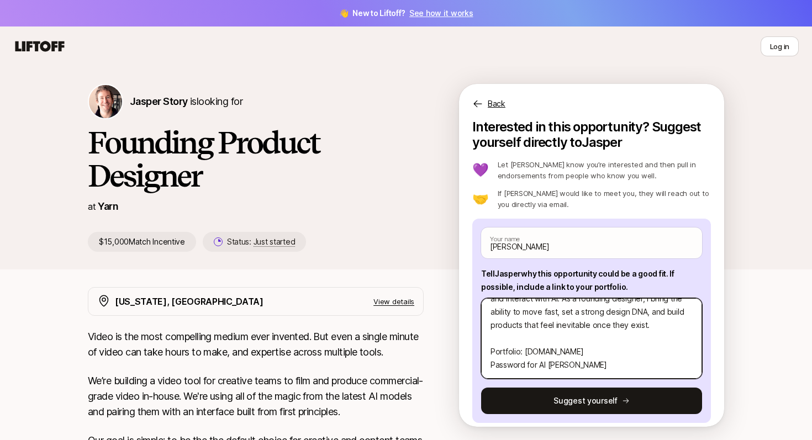
type textarea "I thrive in 0–1 environments where the problems are messy and the outcomes unde…"
type textarea "x"
type textarea "I thrive in 0–1 environments where the problems are messy and the outcomes unde…"
type textarea "x"
type textarea "I thrive in 0–1 environments where the problems are messy and the outcomes unde…"
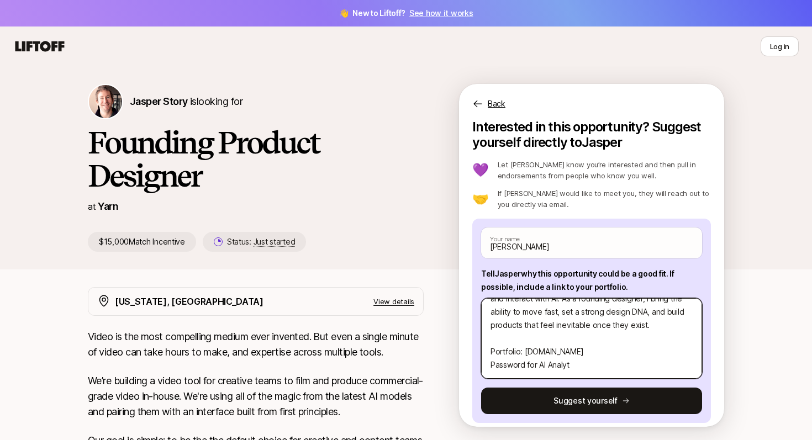
type textarea "x"
type textarea "I thrive in 0–1 environments where the problems are messy and the outcomes unde…"
type textarea "x"
type textarea "I thrive in 0–1 environments where the problems are messy and the outcomes unde…"
type textarea "x"
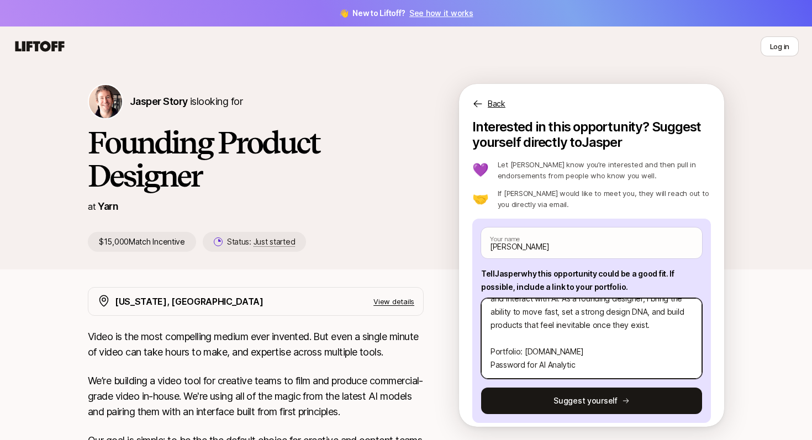
type textarea "I thrive in 0–1 environments where the problems are messy and the outcomes unde…"
type textarea "x"
type textarea "I thrive in 0–1 environments where the problems are messy and the outcomes unde…"
type textarea "x"
type textarea "I thrive in 0–1 environments where the problems are messy and the outcomes unde…"
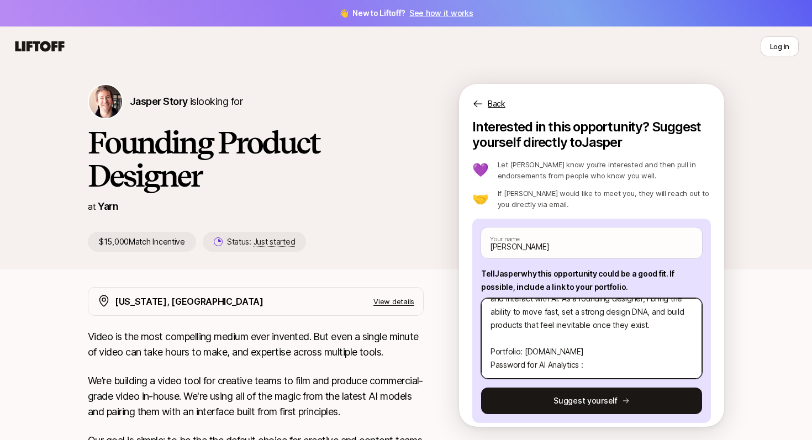
type textarea "x"
type textarea "I thrive in 0–1 environments where the problems are messy and the outcomes unde…"
type textarea "x"
type textarea "I thrive in 0–1 environments where the problems are messy and the outcomes unde…"
type textarea "x"
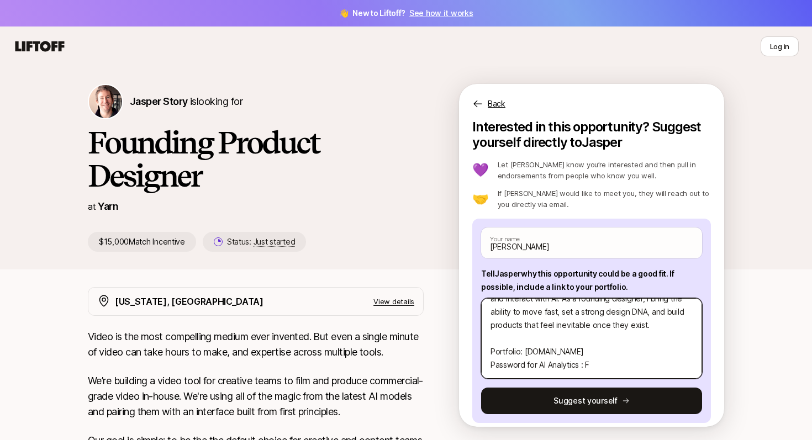
type textarea "I thrive in 0–1 environments where the problems are messy and the outcomes unde…"
type textarea "x"
type textarea "I thrive in 0–1 environments where the problems are messy and the outcomes unde…"
type textarea "x"
type textarea "I thrive in 0–1 environments where the problems are messy and the outcomes unde…"
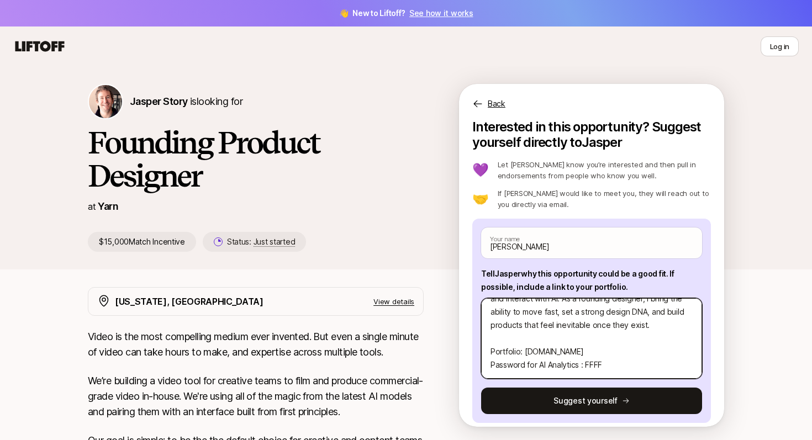
type textarea "x"
type textarea "I thrive in 0–1 environments where the problems are messy and the outcomes unde…"
type textarea "x"
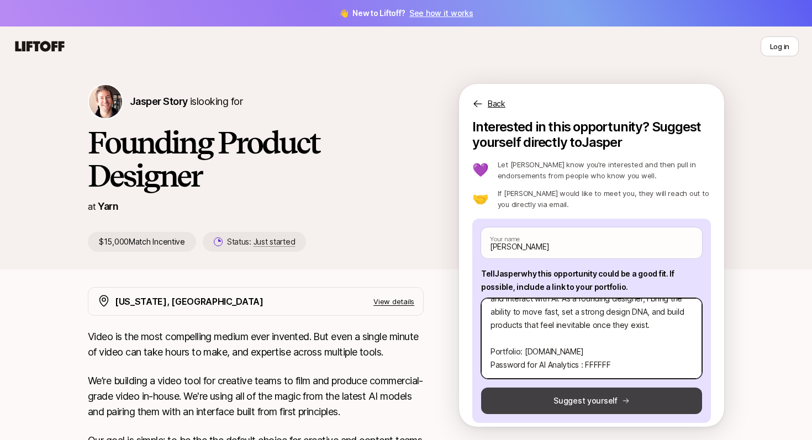
type textarea "I thrive in 0–1 environments where the problems are messy and the outcomes unde…"
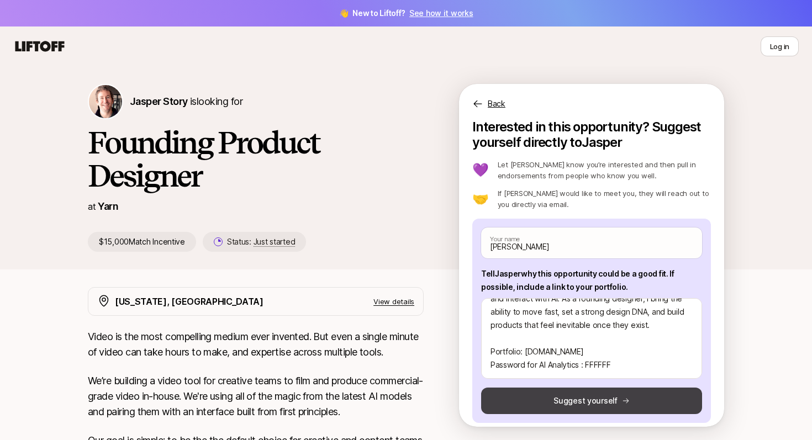
click at [569, 401] on button "Suggest yourself" at bounding box center [591, 401] width 221 height 27
type textarea "x"
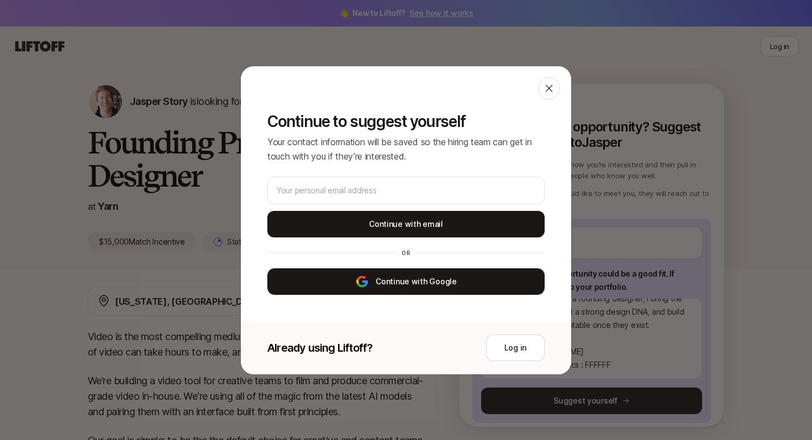
click at [403, 281] on button "Continue with Google" at bounding box center [405, 281] width 277 height 27
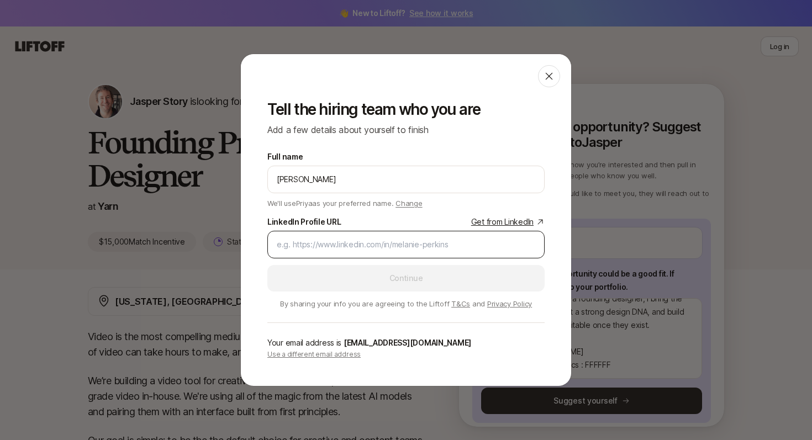
type input "I thrive in 0–1 environments where the problems are messy and the outcomes unde…"
click at [386, 248] on input "LinkedIn Profile URL Get from LinkedIn" at bounding box center [406, 244] width 259 height 13
paste input "https://www.linkedin.com/in/priyadesign/"
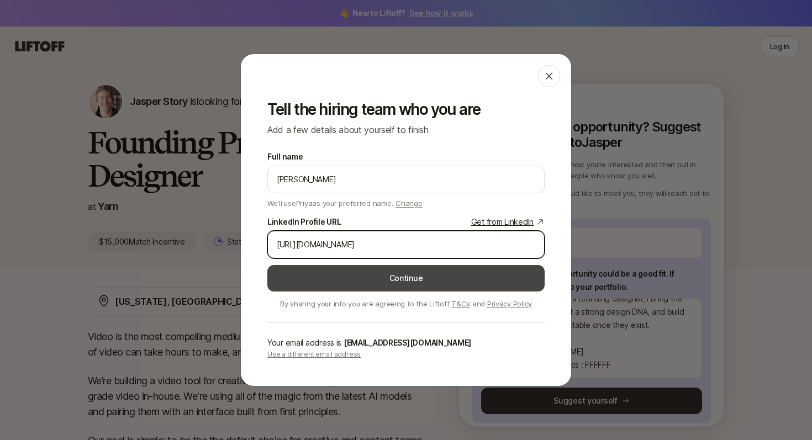
type input "https://www.linkedin.com/in/priyadesign/"
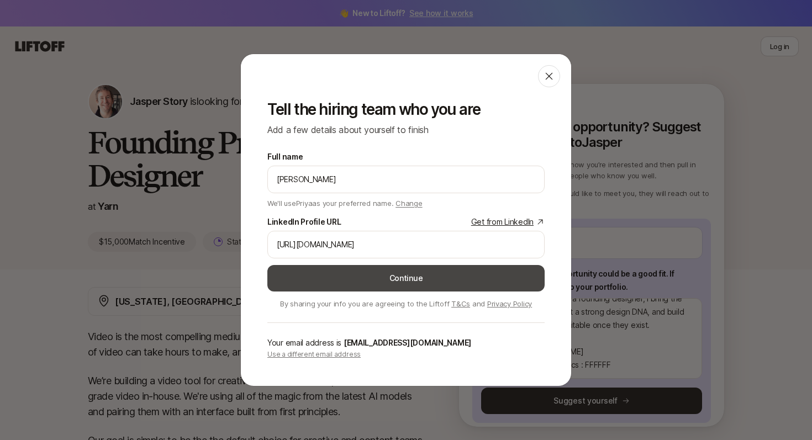
click at [377, 273] on button "Continue" at bounding box center [405, 278] width 277 height 27
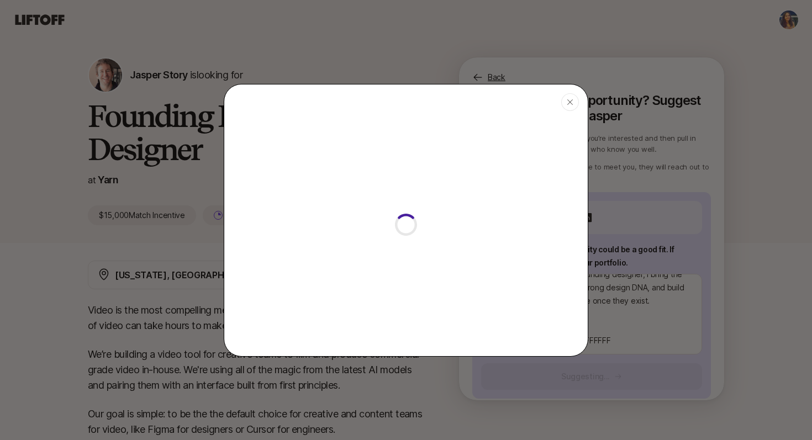
type textarea "x"
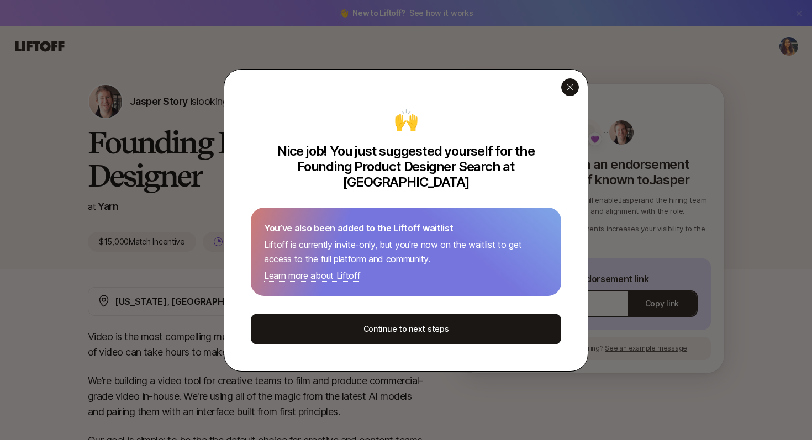
click at [568, 92] on icon "button" at bounding box center [570, 87] width 9 height 9
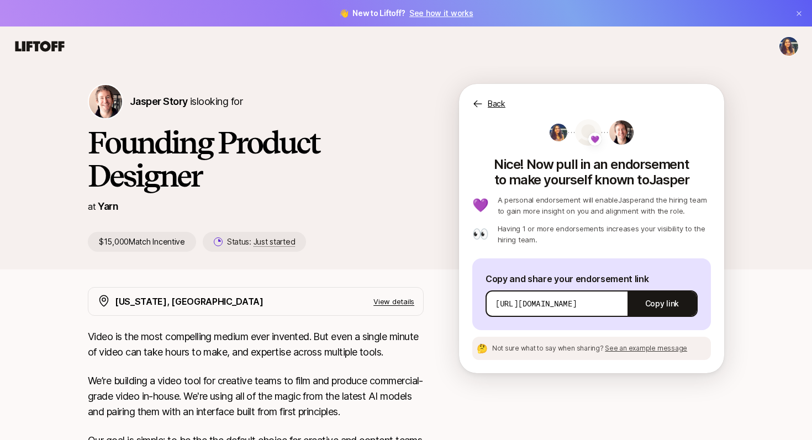
click at [60, 46] on icon at bounding box center [39, 46] width 49 height 10
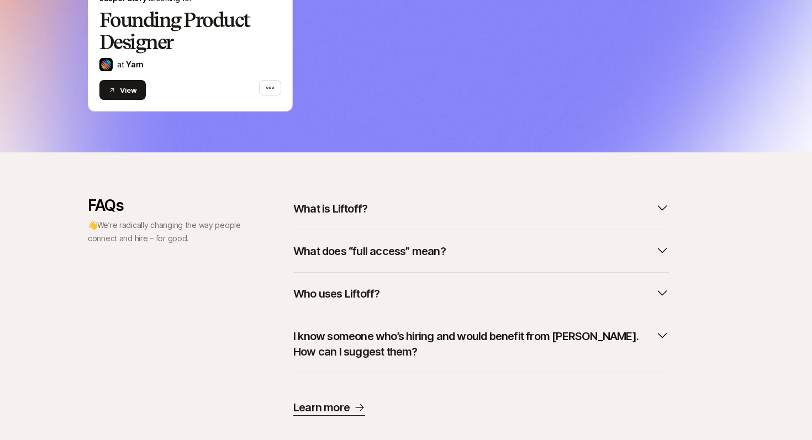
scroll to position [467, 0]
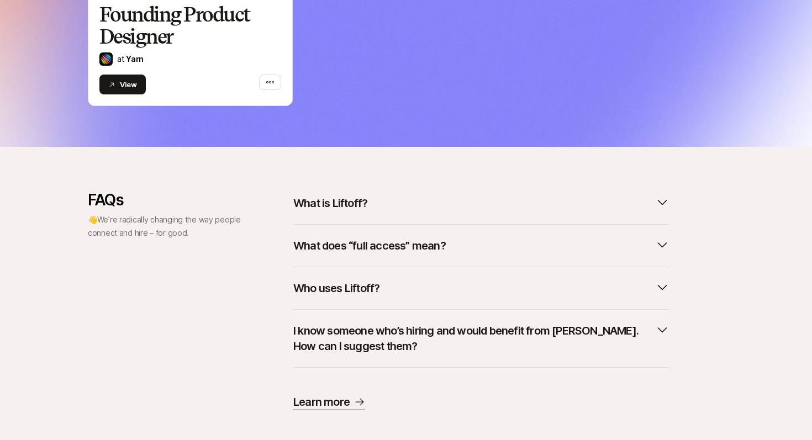
click at [298, 197] on p "What is Liftoff?" at bounding box center [330, 203] width 74 height 15
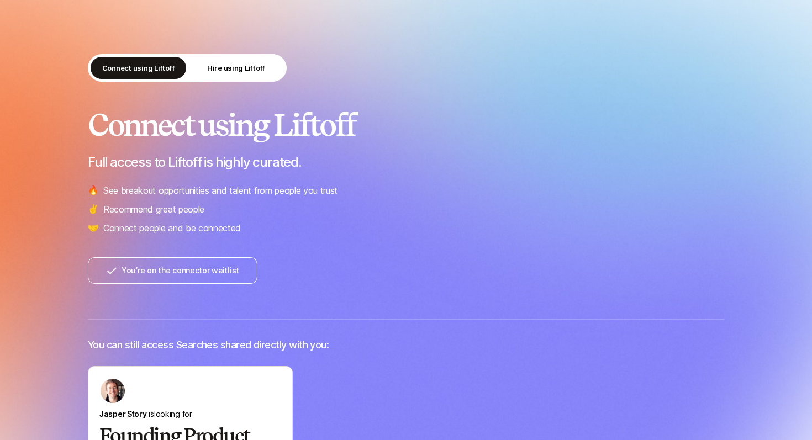
scroll to position [0, 0]
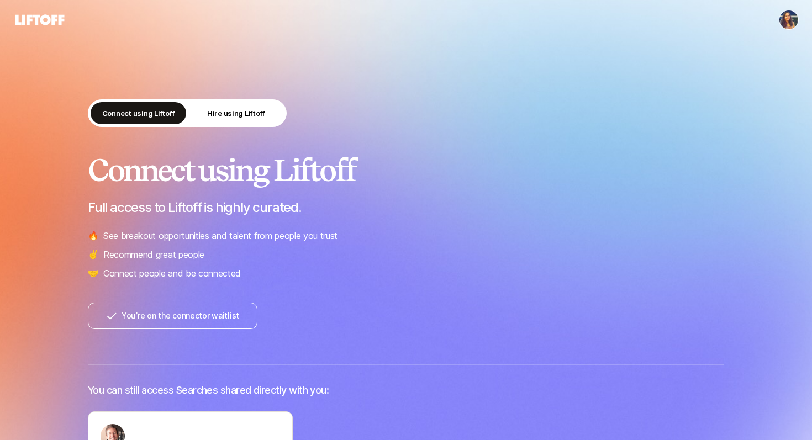
click at [234, 126] on div "Connect using Liftoff Hire using Liftoff" at bounding box center [187, 113] width 199 height 28
click at [231, 113] on p "Hire using Liftoff" at bounding box center [236, 113] width 58 height 11
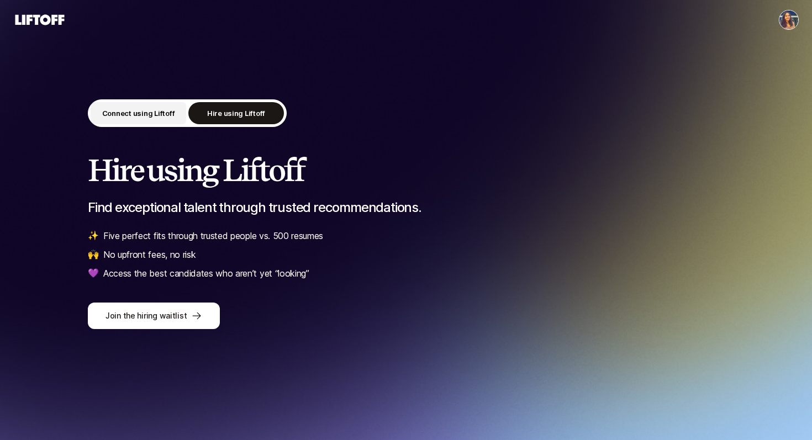
click at [143, 105] on button "Connect using Liftoff" at bounding box center [139, 113] width 96 height 22
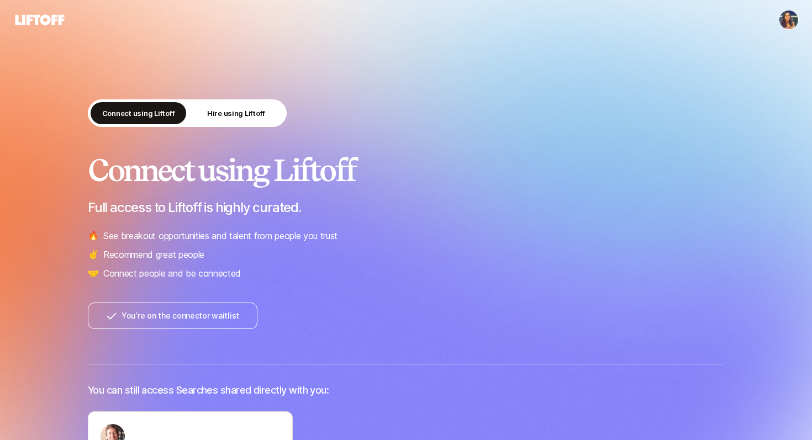
click at [789, 29] on html "Connect using Liftoff Hire using Liftoff Connect using Liftoff Full access to L…" at bounding box center [406, 220] width 812 height 440
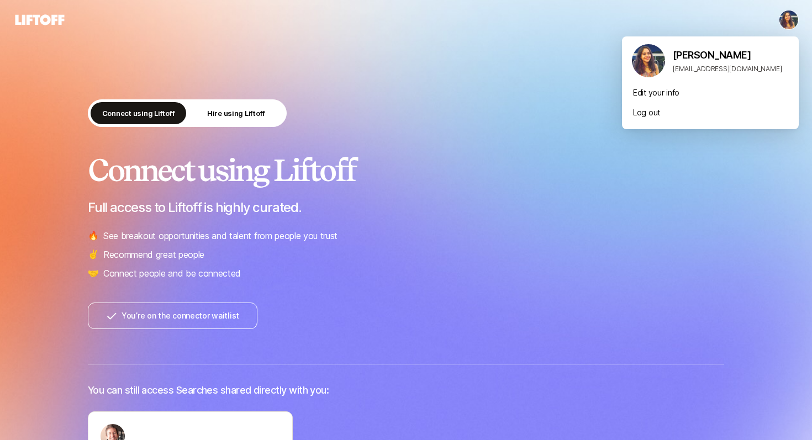
click at [505, 159] on html "Connect using Liftoff Hire using Liftoff Connect using Liftoff Full access to L…" at bounding box center [406, 220] width 812 height 440
